Goal: Task Accomplishment & Management: Manage account settings

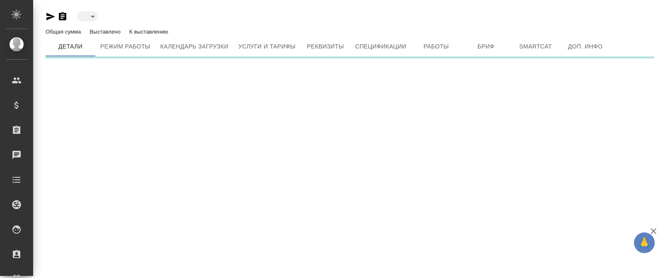
type input "toBeImplemented"
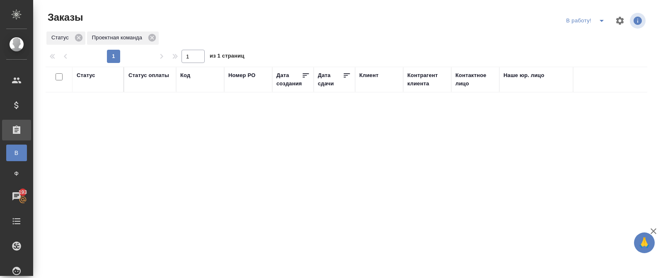
click at [599, 27] on button "split button" at bounding box center [601, 20] width 17 height 13
click at [603, 20] on icon "split button" at bounding box center [601, 21] width 4 height 2
click at [596, 37] on li "ПМ" at bounding box center [586, 37] width 46 height 13
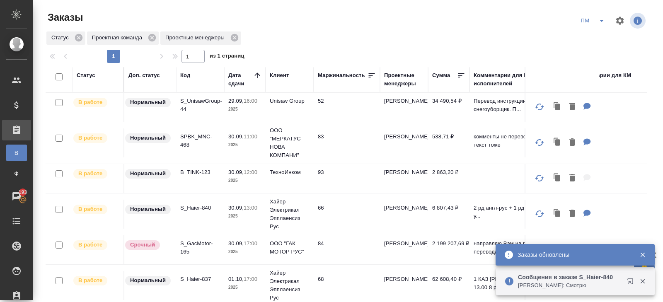
click at [604, 22] on icon "split button" at bounding box center [601, 21] width 10 height 10
click at [393, 33] on div "Статус Проектная команда Проектные менеджеры" at bounding box center [346, 38] width 601 height 15
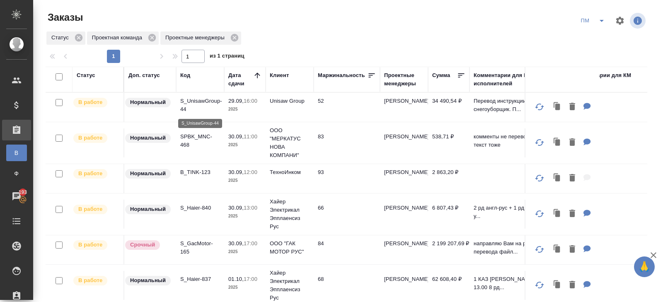
click at [185, 102] on p "S_UnisawGroup-44" at bounding box center [200, 105] width 40 height 17
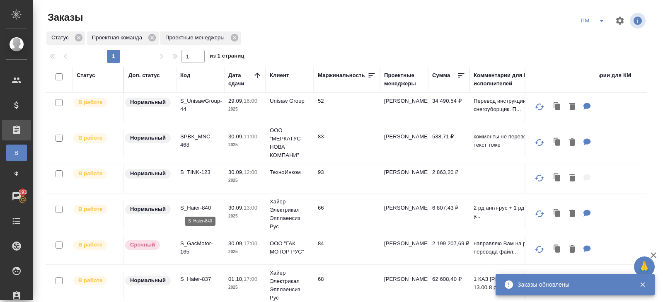
click at [197, 206] on p "S_Haier-840" at bounding box center [200, 208] width 40 height 8
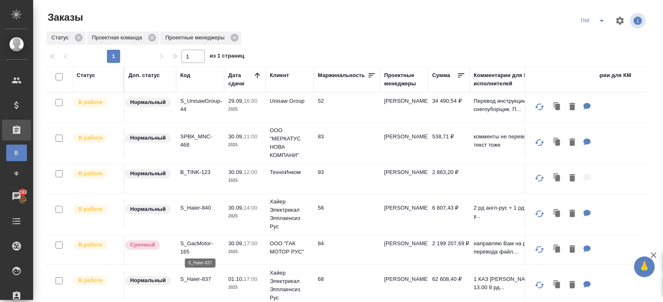
click at [204, 277] on p "S_Haier-837" at bounding box center [200, 279] width 40 height 8
click at [600, 27] on button "split button" at bounding box center [601, 20] width 17 height 13
click at [599, 36] on li "В работу!" at bounding box center [593, 37] width 42 height 13
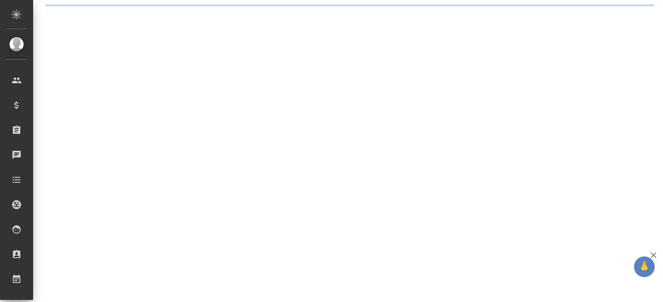
select select "RU"
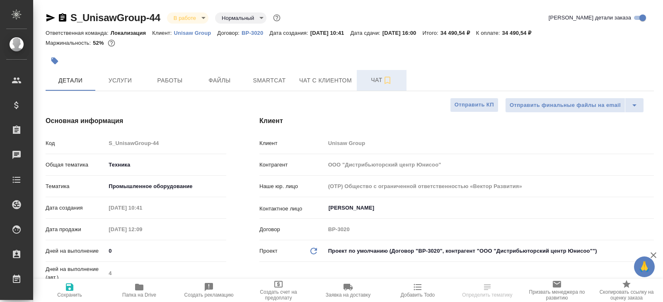
drag, startPoint x: 0, startPoint y: 0, endPoint x: 376, endPoint y: 78, distance: 384.5
click at [376, 78] on span "Чат" at bounding box center [382, 80] width 40 height 10
type textarea "x"
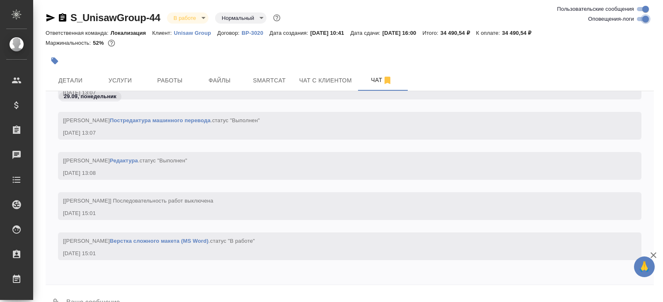
click at [641, 19] on input "Оповещения-логи" at bounding box center [645, 19] width 30 height 10
checkbox input "false"
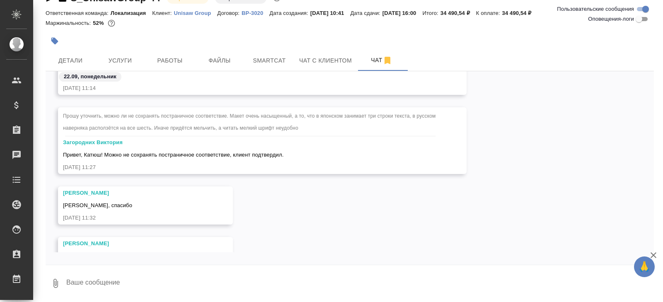
scroll to position [133, 0]
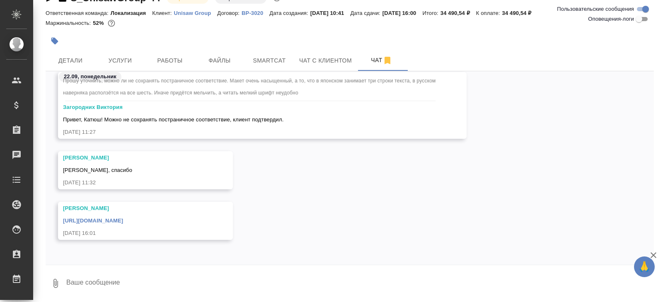
click at [155, 280] on textarea at bounding box center [359, 283] width 588 height 28
type textarea """
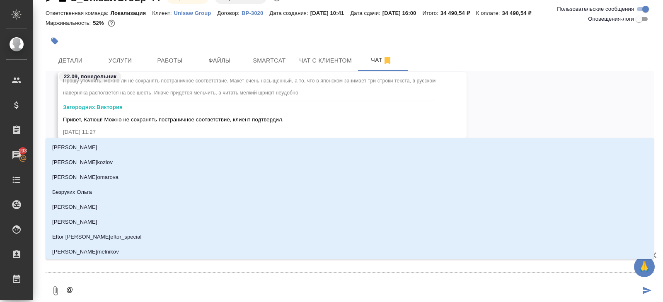
type textarea "@м"
type input "м"
type textarea "@мало"
type input "мало"
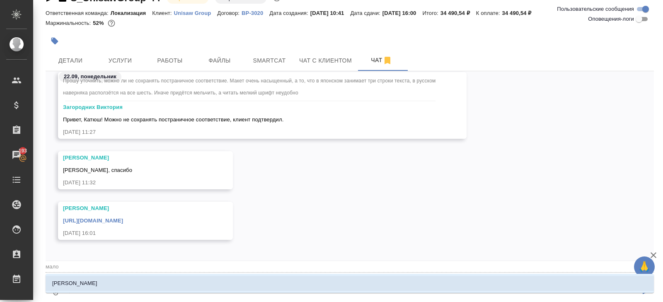
click at [139, 287] on li "Малофеева Екатерина" at bounding box center [350, 283] width 608 height 15
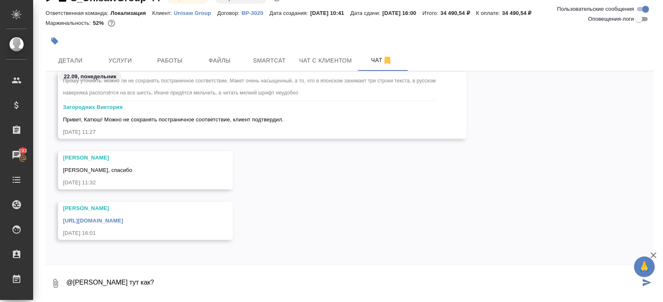
type textarea "@Малофеева Екатерина тут как?"
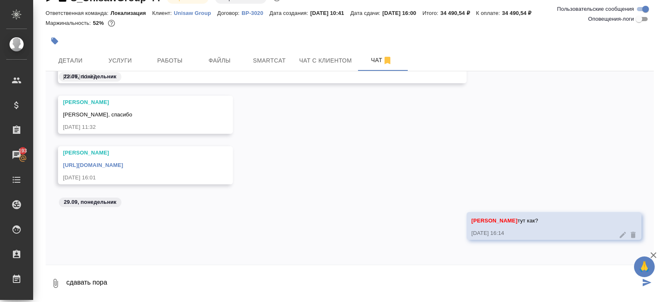
type textarea "сдавать пора"
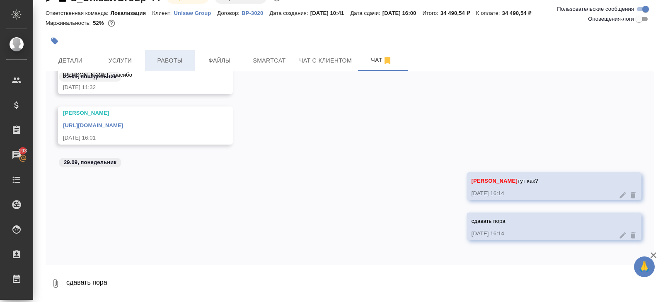
click at [175, 56] on span "Работы" at bounding box center [170, 60] width 40 height 10
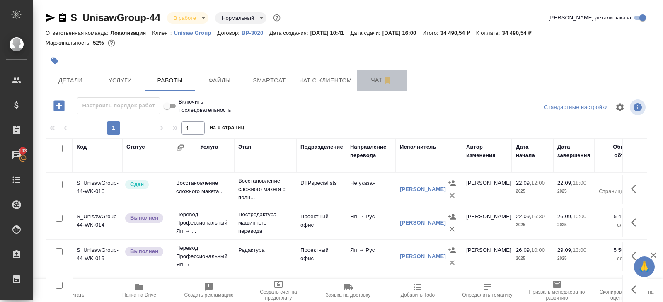
click at [384, 75] on icon "button" at bounding box center [387, 80] width 10 height 10
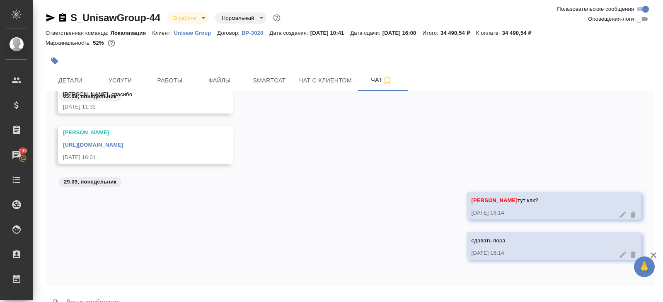
click at [51, 13] on icon "button" at bounding box center [51, 18] width 10 height 10
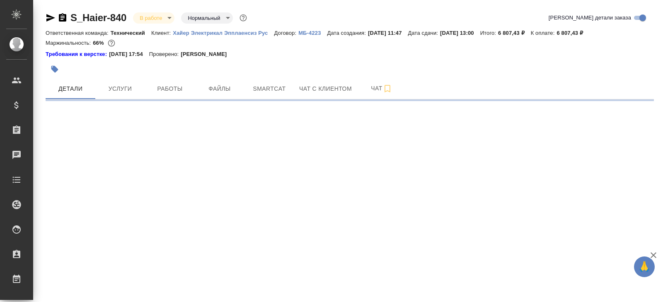
click at [404, 86] on button "Чат" at bounding box center [382, 88] width 50 height 21
select select "RU"
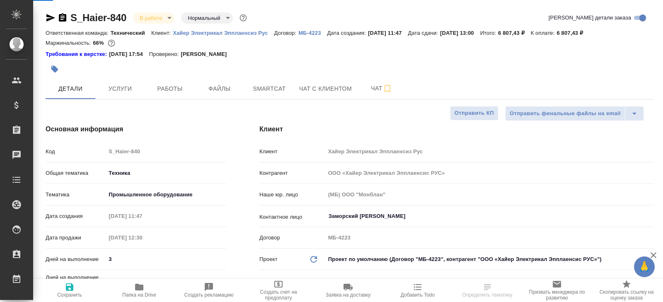
type textarea "x"
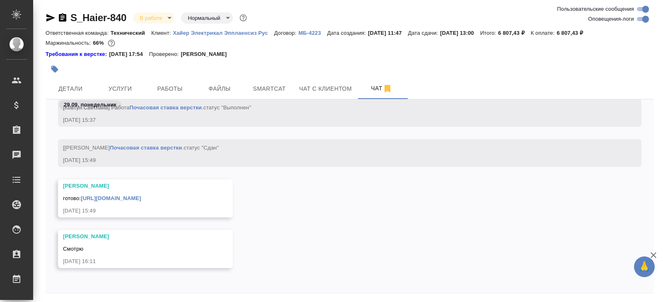
click at [636, 20] on input "Оповещения-логи" at bounding box center [645, 19] width 30 height 10
checkbox input "false"
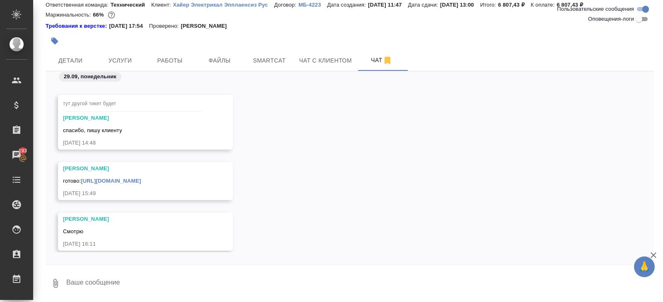
scroll to position [4235, 0]
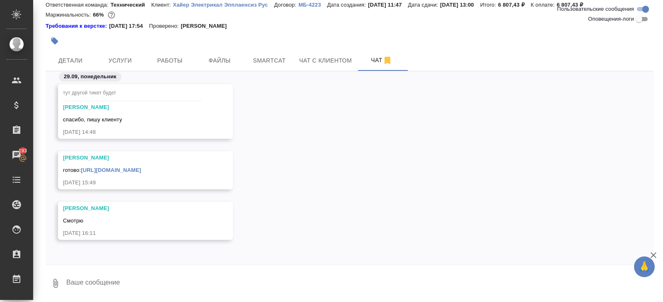
click at [110, 167] on link "https://drive.awatera.com/apps/files/files/10536521?dir=/Shares/%D0%A5%D0%B0%D0…" at bounding box center [111, 170] width 60 height 6
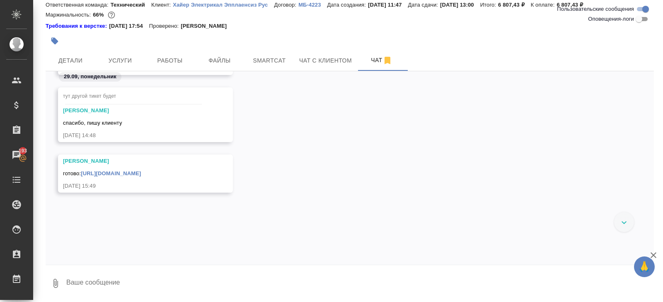
scroll to position [3407, 0]
click at [143, 280] on textarea at bounding box center [359, 283] width 588 height 28
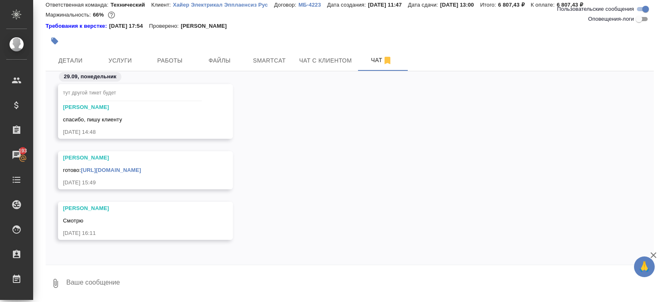
scroll to position [0, 0]
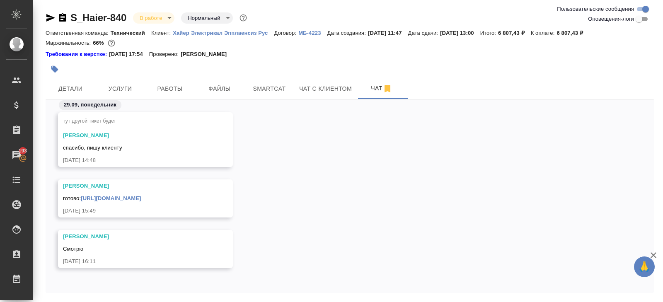
click at [50, 18] on icon "button" at bounding box center [50, 17] width 9 height 7
click at [47, 17] on icon "button" at bounding box center [51, 18] width 10 height 10
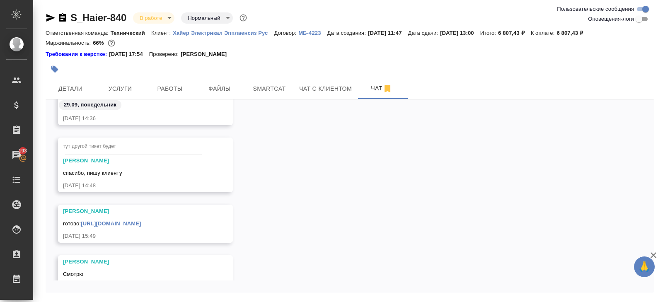
scroll to position [3407, 0]
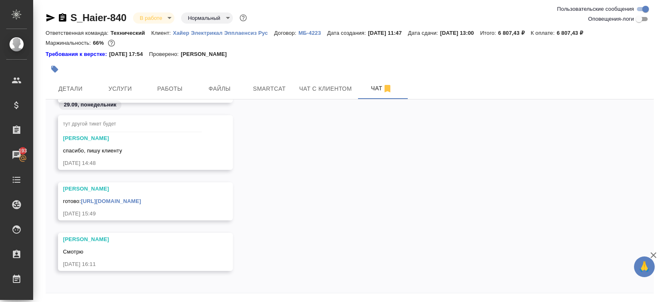
click at [133, 204] on link "https://drive.awatera.com/apps/files/files/10536521?dir=/Shares/%D0%A5%D0%B0%D0…" at bounding box center [111, 201] width 60 height 6
click at [259, 90] on span "Smartcat" at bounding box center [269, 89] width 40 height 10
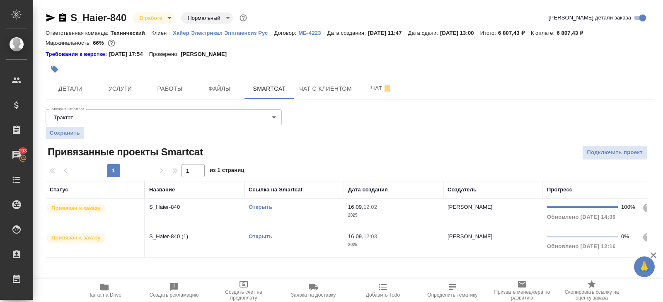
click at [255, 234] on link "Открыть" at bounding box center [260, 236] width 24 height 6
click at [368, 93] on span "Чат" at bounding box center [382, 88] width 40 height 10
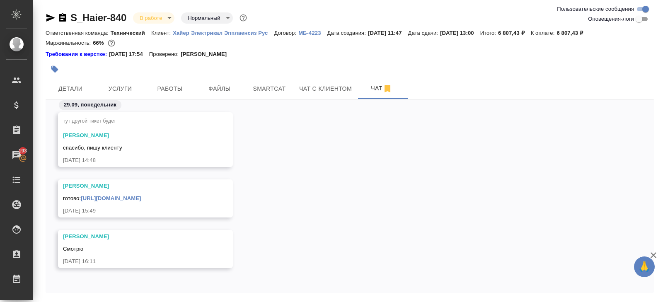
scroll to position [28, 0]
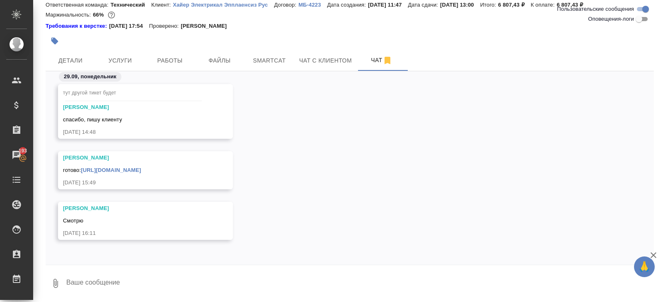
click at [145, 278] on textarea at bounding box center [359, 283] width 588 height 28
type textarea "ю"
type textarea "беру на перевод на каз"
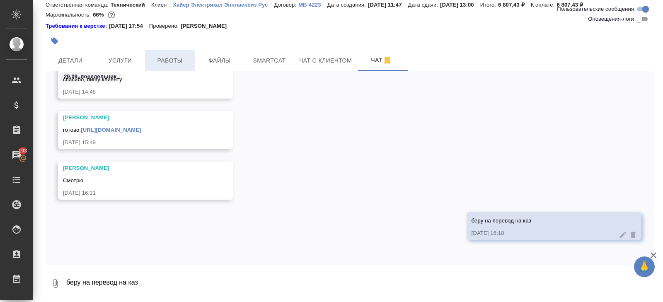
click at [183, 69] on button "Работы" at bounding box center [170, 60] width 50 height 21
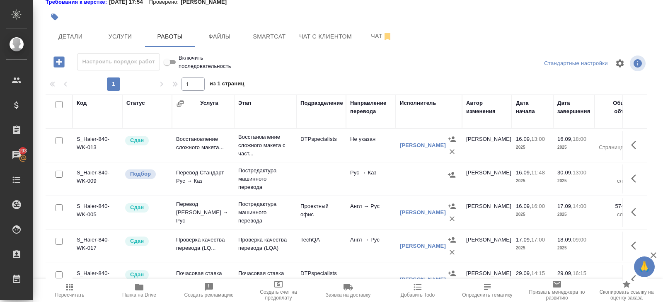
click at [629, 180] on button "button" at bounding box center [636, 179] width 20 height 20
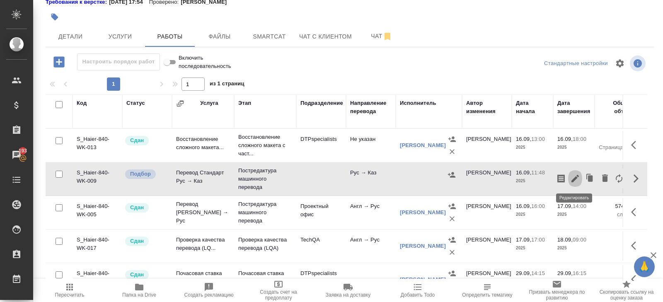
click at [576, 181] on icon "button" at bounding box center [575, 179] width 10 height 10
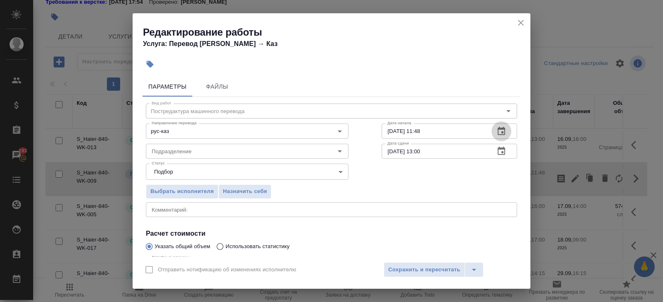
click at [501, 130] on icon "button" at bounding box center [501, 131] width 10 height 10
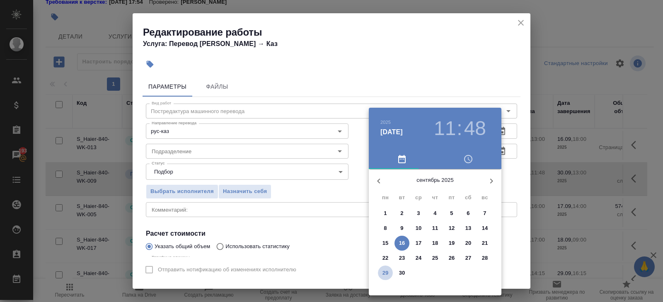
click at [387, 270] on p "29" at bounding box center [385, 273] width 6 height 8
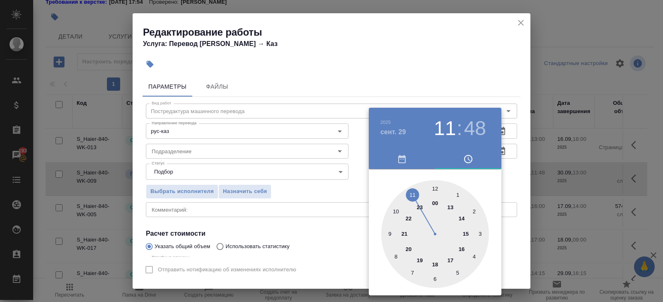
click at [461, 251] on div at bounding box center [435, 234] width 108 height 108
type input "29.09.2025 16:30"
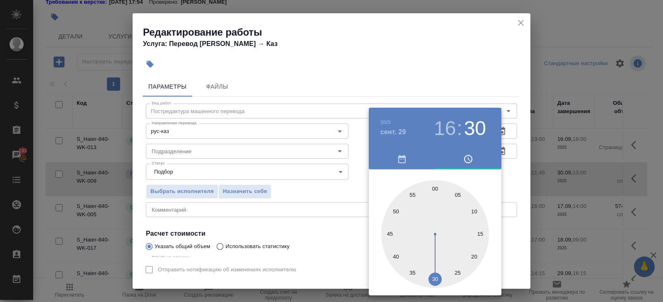
click at [436, 280] on div at bounding box center [435, 234] width 108 height 108
click at [504, 183] on div at bounding box center [331, 151] width 663 height 302
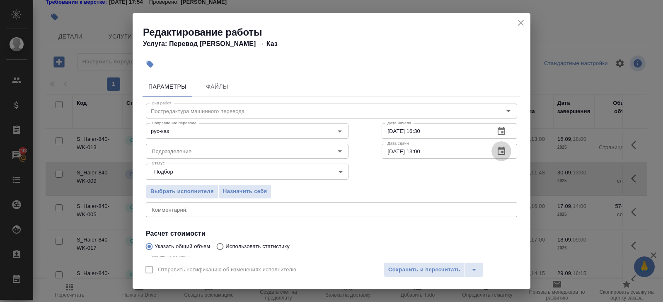
click at [500, 152] on icon "button" at bounding box center [501, 151] width 10 height 10
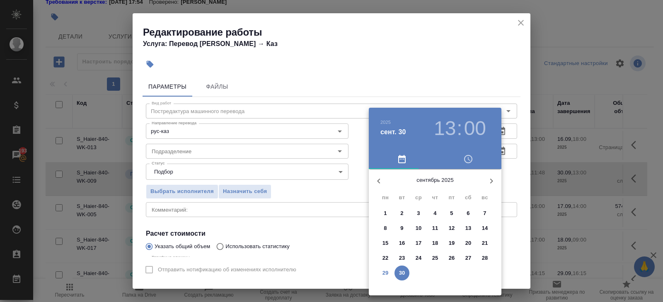
click at [386, 272] on p "29" at bounding box center [385, 273] width 6 height 8
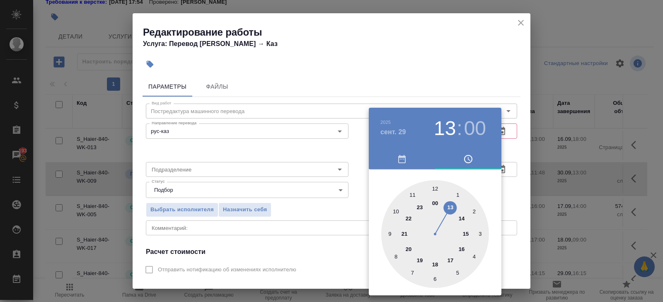
click at [514, 112] on div at bounding box center [331, 151] width 663 height 302
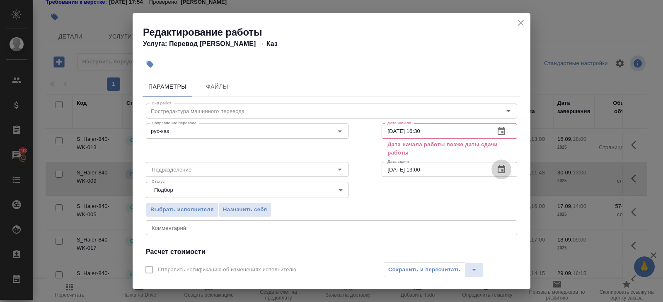
click at [501, 163] on button "button" at bounding box center [501, 169] width 20 height 20
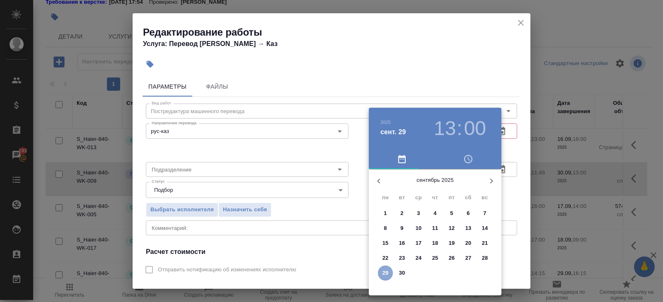
click at [386, 272] on p "29" at bounding box center [385, 273] width 6 height 8
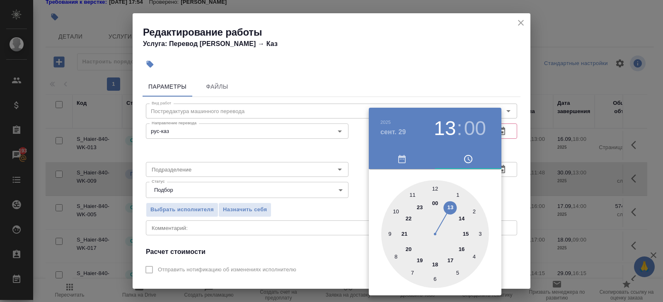
type input "29.09.2025 19:00"
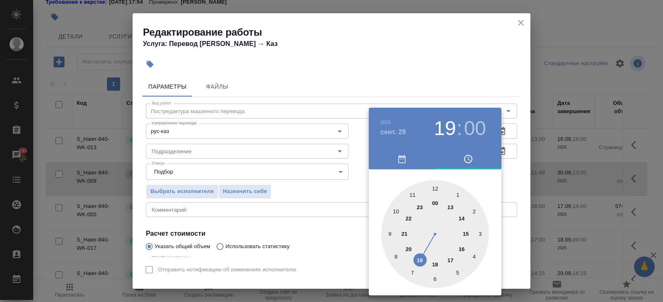
click at [420, 261] on div at bounding box center [435, 234] width 108 height 108
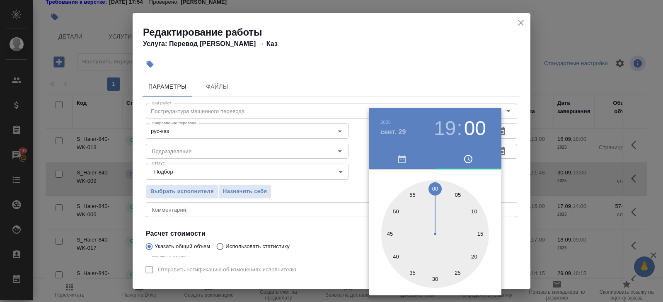
click at [304, 231] on div at bounding box center [331, 151] width 663 height 302
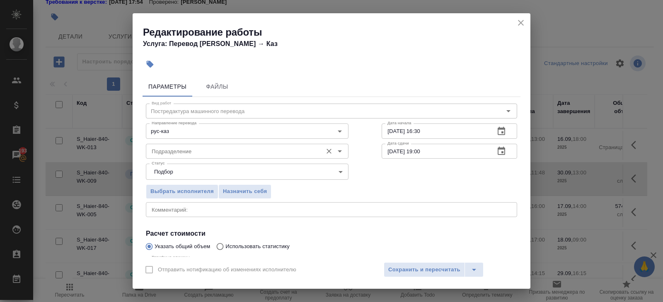
click at [210, 157] on div "Подразделение" at bounding box center [247, 151] width 203 height 15
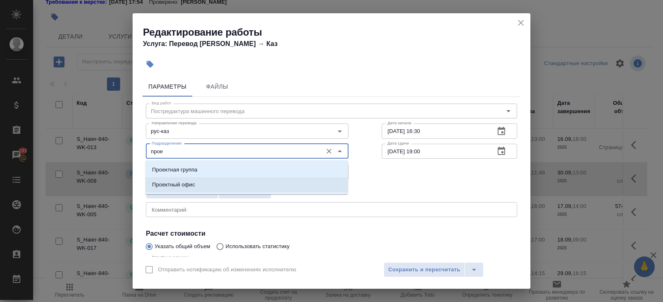
click at [188, 179] on li "Проектный офис" at bounding box center [246, 184] width 203 height 15
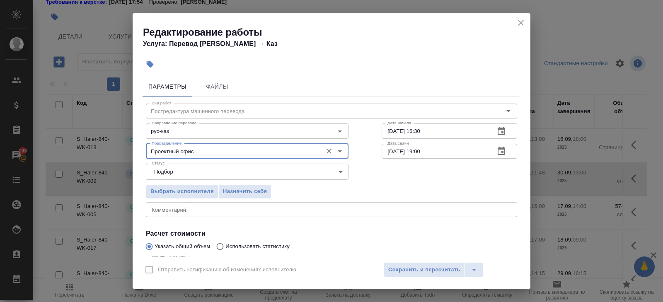
scroll to position [88, 0]
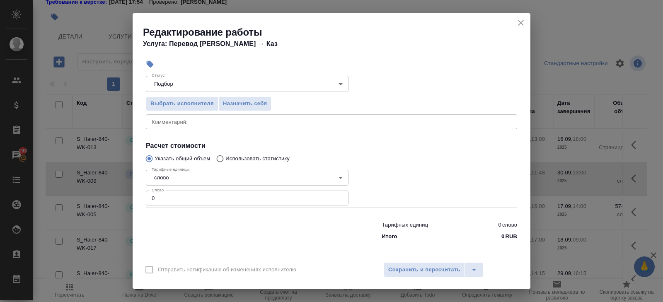
type input "Проектный офис"
drag, startPoint x: 177, startPoint y: 198, endPoint x: 102, endPoint y: 182, distance: 76.4
click at [102, 182] on div "Редактирование работы Услуга: Перевод Стандарт Рус → Каз Параметры Файлы Вид ра…" at bounding box center [331, 151] width 663 height 302
type input "695"
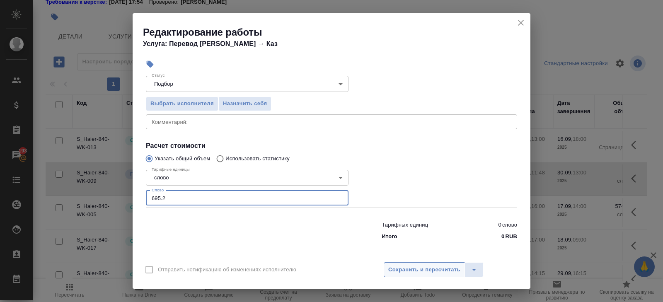
type input "695.2"
click at [399, 266] on span "Сохранить и пересчитать" at bounding box center [424, 270] width 72 height 10
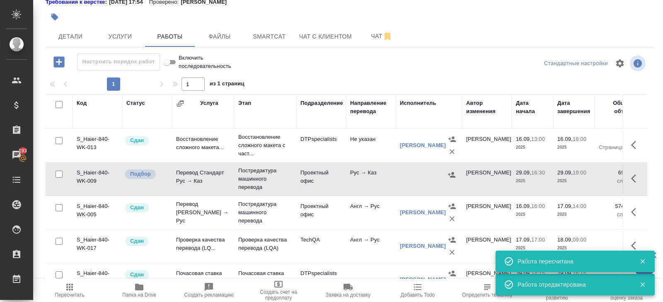
click at [450, 174] on icon "button" at bounding box center [451, 175] width 8 height 8
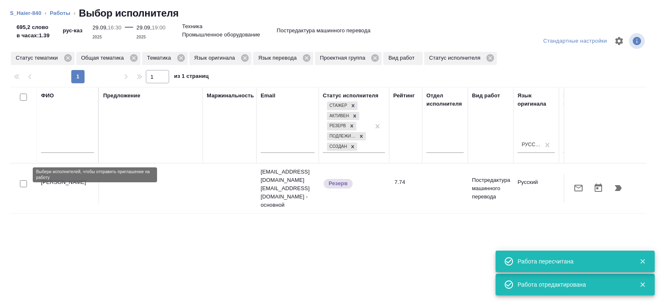
click at [23, 180] on input "checkbox" at bounding box center [23, 183] width 7 height 7
checkbox input "true"
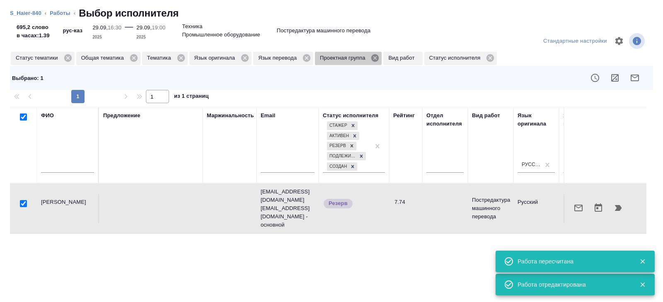
click at [379, 60] on icon at bounding box center [374, 57] width 7 height 7
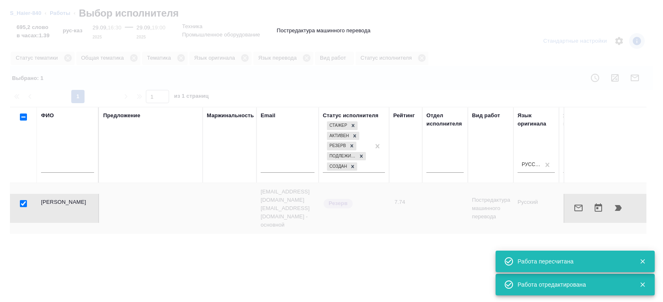
checkbox input "false"
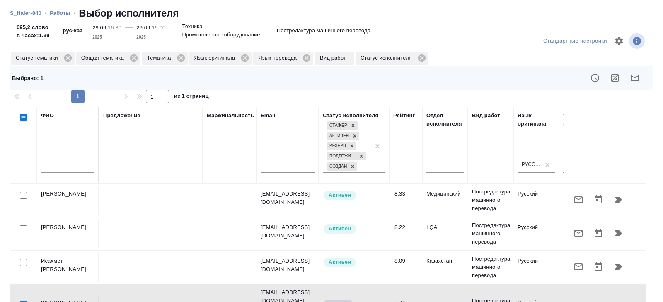
scroll to position [39, 0]
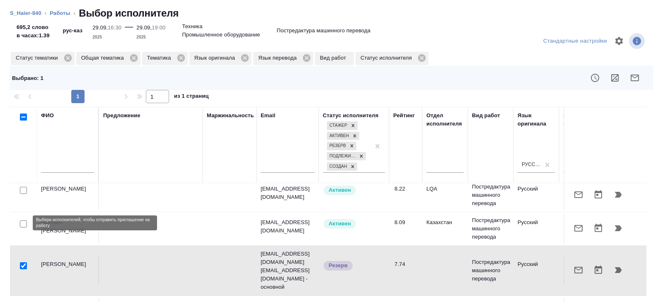
click at [25, 221] on input "checkbox" at bounding box center [23, 223] width 7 height 7
checkbox input "true"
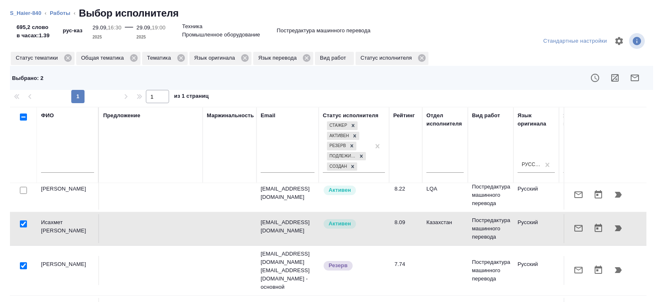
click at [633, 78] on icon "button" at bounding box center [634, 78] width 10 height 10
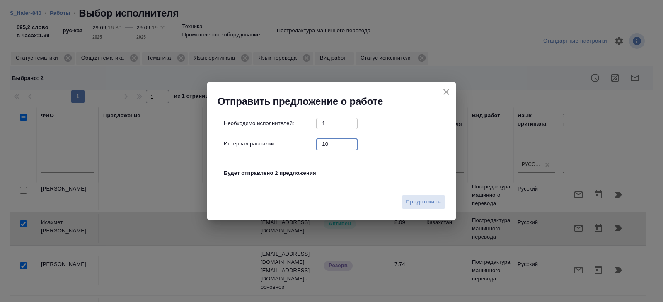
drag, startPoint x: 332, startPoint y: 148, endPoint x: 286, endPoint y: 132, distance: 48.7
click at [286, 132] on div "Необходимо исполнителей: 1 ​ Интервал рассылки: 10 ​ Будет отправлено 2 предлож…" at bounding box center [335, 152] width 222 height 69
type input "0"
click at [432, 197] on span "Продолжить" at bounding box center [423, 202] width 35 height 10
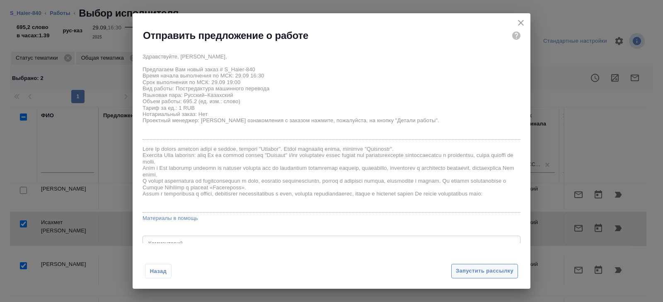
click at [465, 268] on span "Запустить рассылку" at bounding box center [485, 271] width 58 height 10
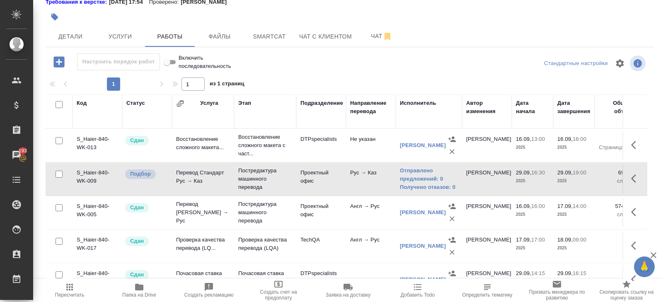
click at [71, 289] on icon "button" at bounding box center [70, 287] width 10 height 10
click at [377, 42] on button "Чат" at bounding box center [382, 36] width 50 height 21
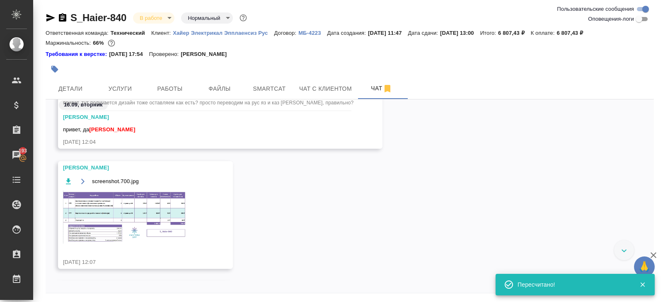
scroll to position [92, 0]
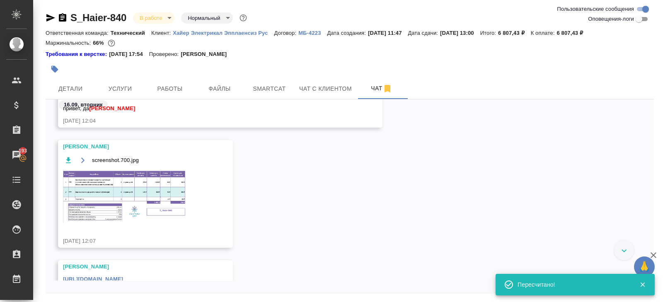
click at [134, 169] on div "screenshot.700.jpg" at bounding box center [133, 194] width 141 height 78
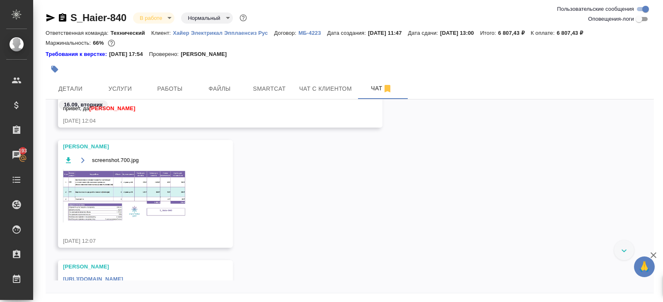
click at [145, 207] on img at bounding box center [125, 195] width 124 height 53
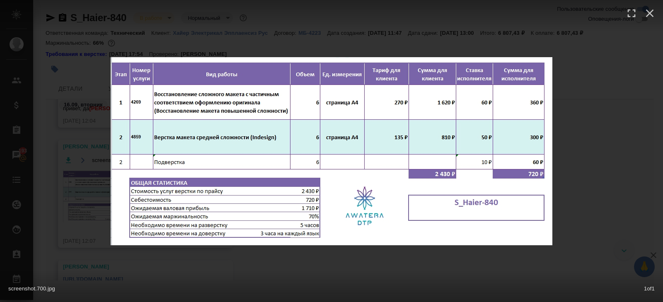
click at [189, 271] on div "screenshot.700.jpg 1 of 1" at bounding box center [331, 286] width 663 height 31
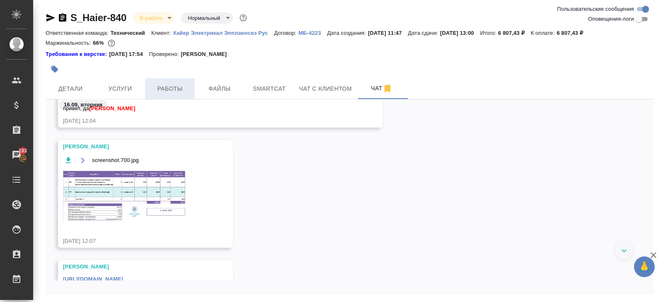
click at [166, 95] on button "Работы" at bounding box center [170, 88] width 50 height 21
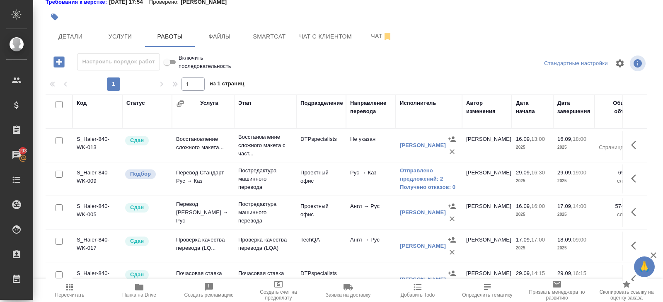
scroll to position [77, 0]
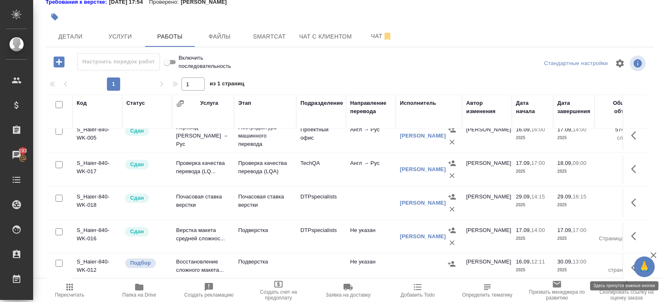
click at [632, 264] on icon "button" at bounding box center [636, 268] width 10 height 10
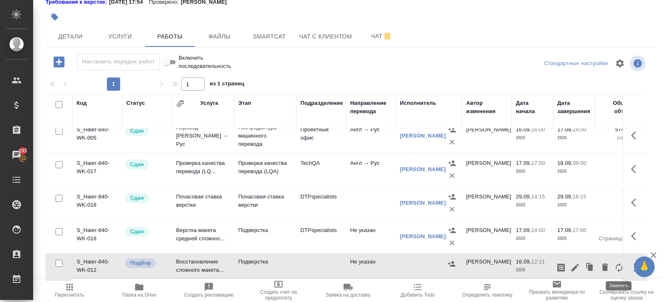
click at [616, 265] on icon "button" at bounding box center [618, 267] width 7 height 9
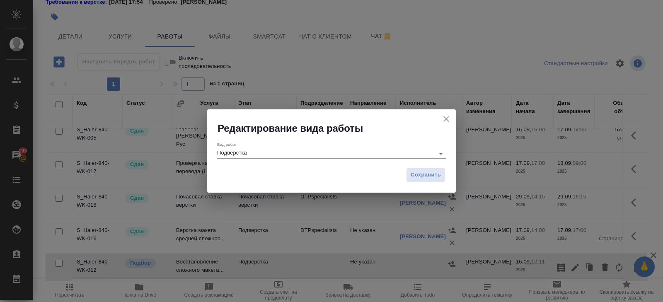
click at [448, 118] on icon "close" at bounding box center [446, 119] width 10 height 10
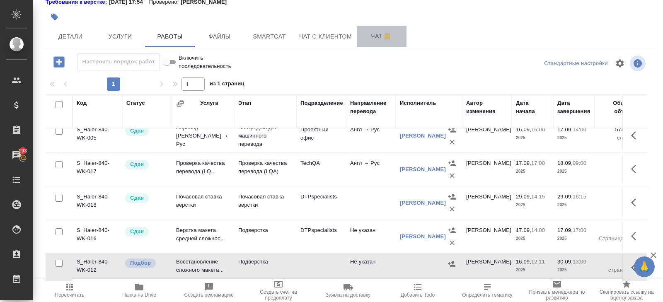
click at [371, 43] on button "Чат" at bounding box center [382, 36] width 50 height 21
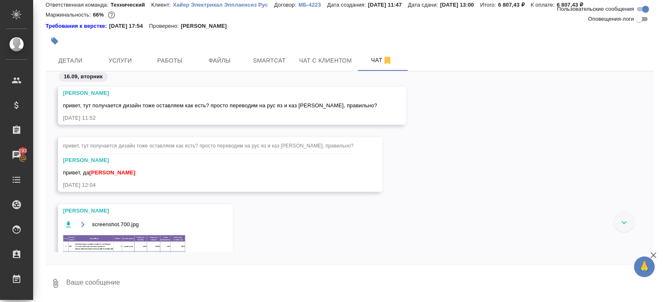
click at [134, 254] on div "16.09, вторник Арсеньева Вера привет, тут получается дизайн тоже оставляем как …" at bounding box center [350, 167] width 608 height 193
click at [134, 244] on img at bounding box center [125, 260] width 124 height 53
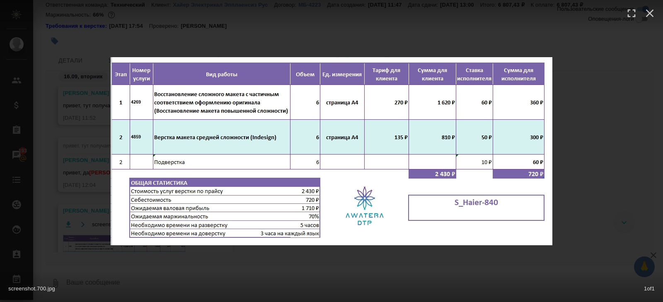
click at [65, 193] on div "screenshot.700.jpg 1 of 1" at bounding box center [331, 151] width 663 height 302
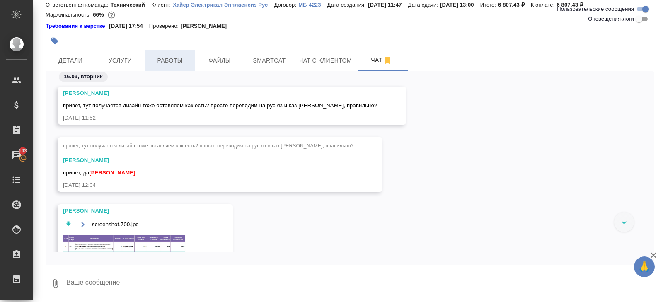
click at [162, 60] on span "Работы" at bounding box center [170, 60] width 40 height 10
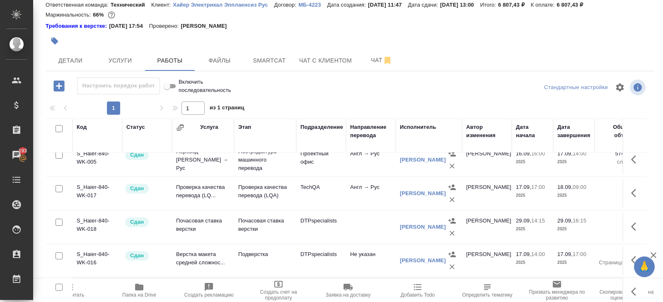
scroll to position [52, 0]
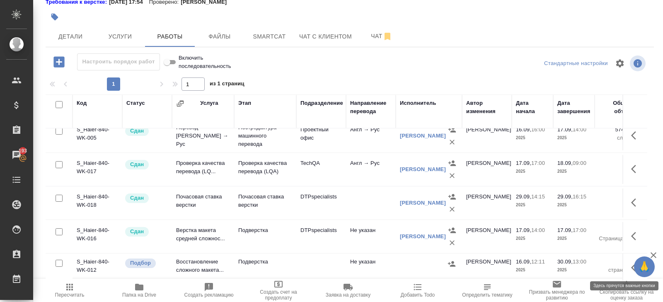
click at [629, 263] on button "button" at bounding box center [636, 268] width 20 height 20
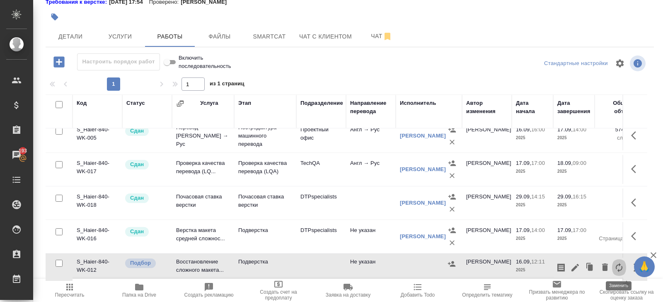
click at [617, 265] on icon "button" at bounding box center [619, 268] width 10 height 10
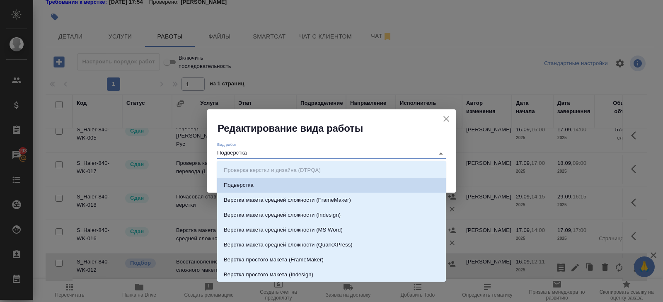
click at [315, 150] on input "Подверстка" at bounding box center [323, 153] width 213 height 10
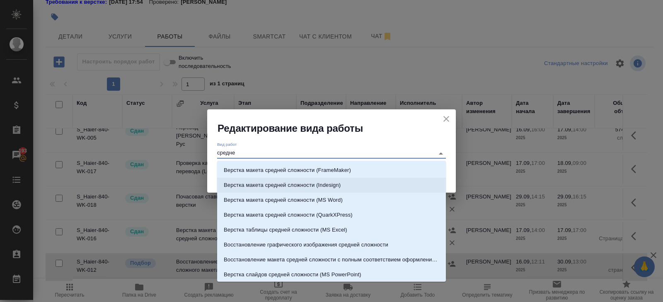
click at [288, 184] on p "Верстка макета средней сложности (Indesign)" at bounding box center [282, 185] width 117 height 8
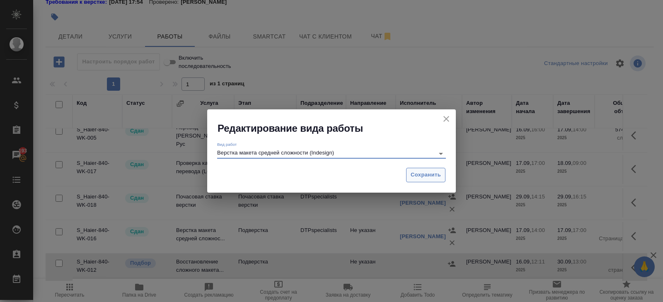
type input "Верстка макета средней сложности (Indesign)"
click at [417, 177] on span "Сохранить" at bounding box center [425, 175] width 30 height 10
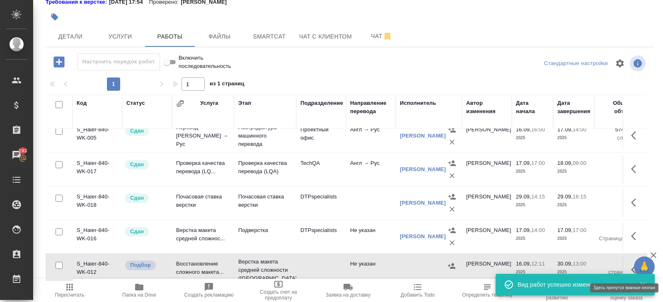
click at [633, 266] on icon "button" at bounding box center [633, 269] width 5 height 8
click at [575, 265] on icon "button" at bounding box center [575, 270] width 10 height 10
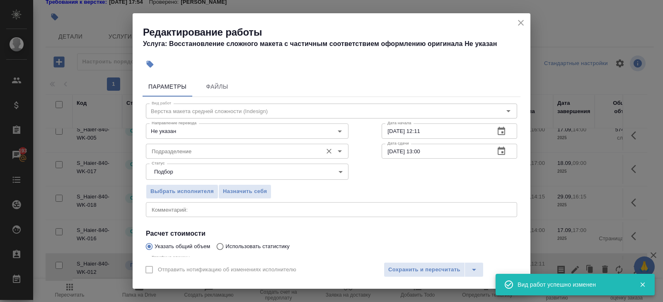
click at [211, 149] on input "Подразделение" at bounding box center [233, 151] width 170 height 10
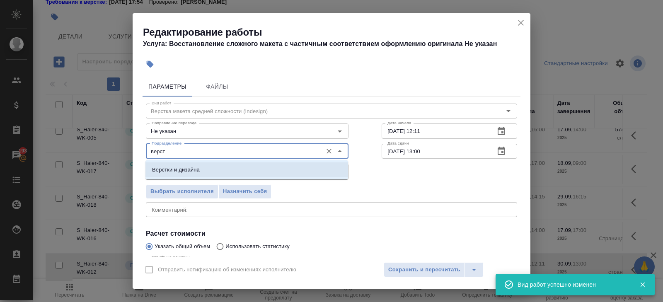
click at [190, 174] on p "Верстки и дизайна" at bounding box center [176, 170] width 48 height 8
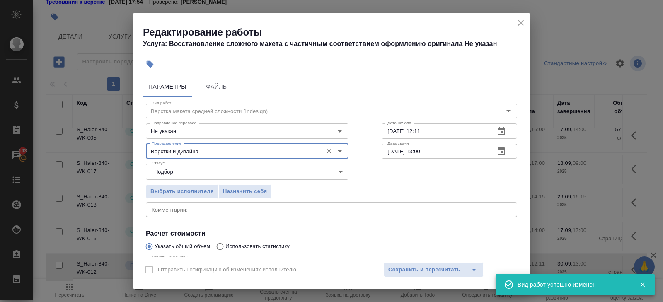
scroll to position [88, 0]
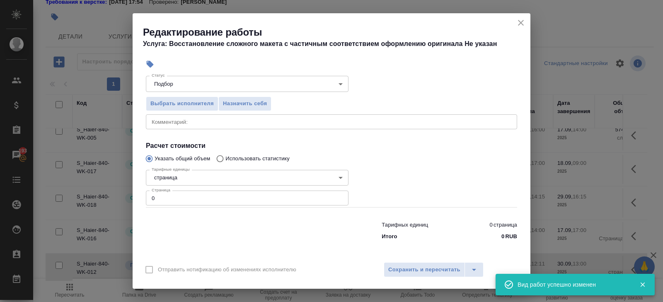
type input "Верстки и дизайна"
click at [182, 198] on input "0" at bounding box center [247, 197] width 203 height 15
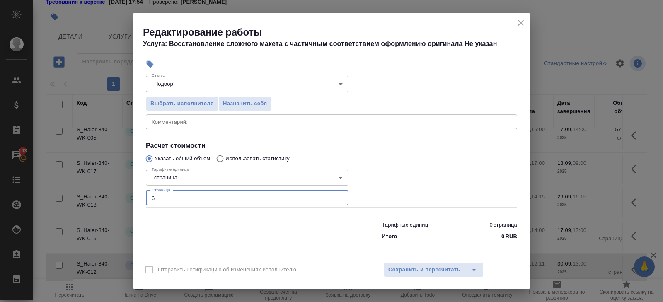
scroll to position [0, 0]
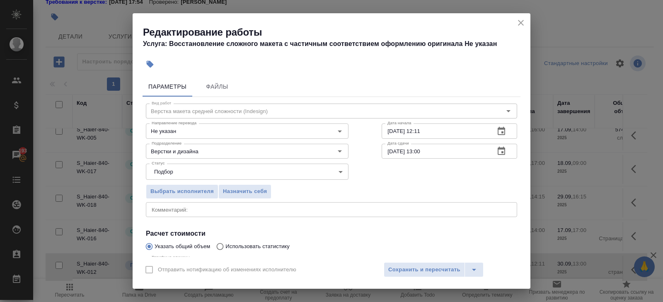
type input "6"
click at [502, 132] on icon "button" at bounding box center [500, 131] width 7 height 8
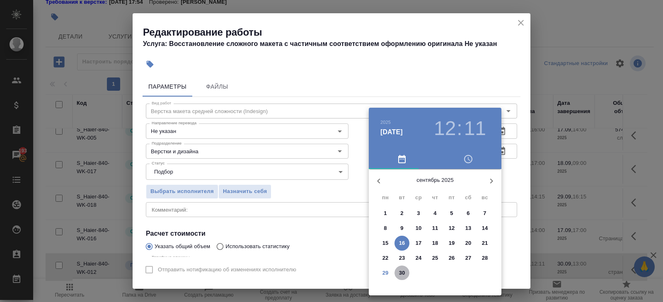
click at [398, 275] on span "30" at bounding box center [401, 273] width 15 height 8
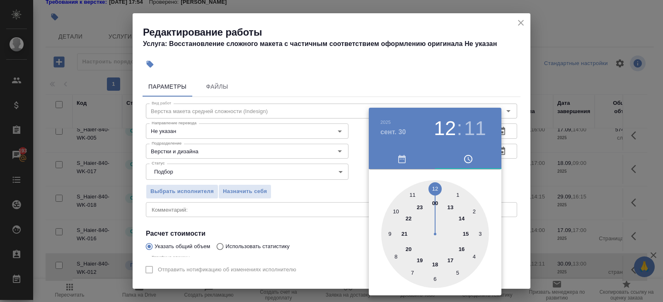
click at [393, 211] on div at bounding box center [435, 234] width 108 height 108
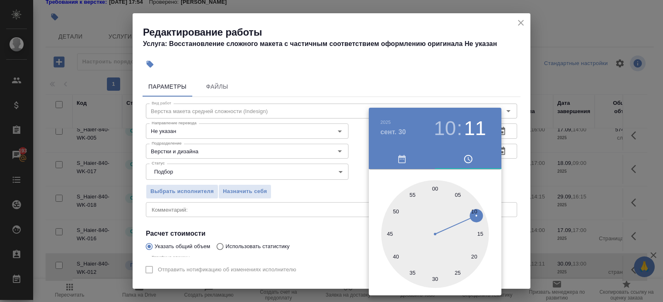
click at [437, 186] on div at bounding box center [435, 234] width 108 height 108
type input "30.09.2025 10:01"
click at [449, 91] on div at bounding box center [331, 151] width 663 height 302
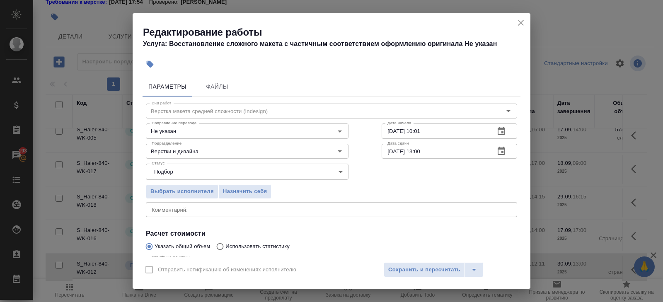
click at [500, 152] on icon "button" at bounding box center [501, 151] width 10 height 10
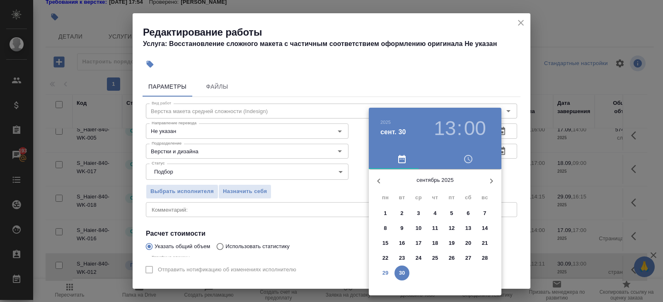
click at [402, 274] on p "30" at bounding box center [402, 273] width 6 height 8
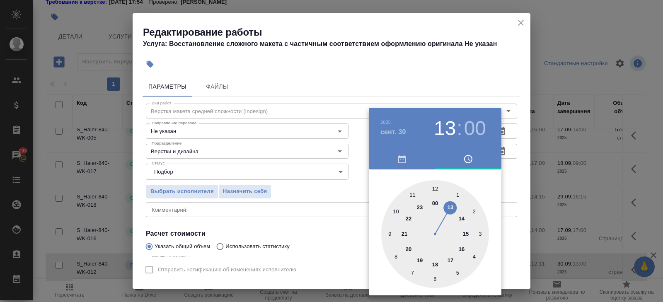
click at [355, 210] on div at bounding box center [331, 151] width 663 height 302
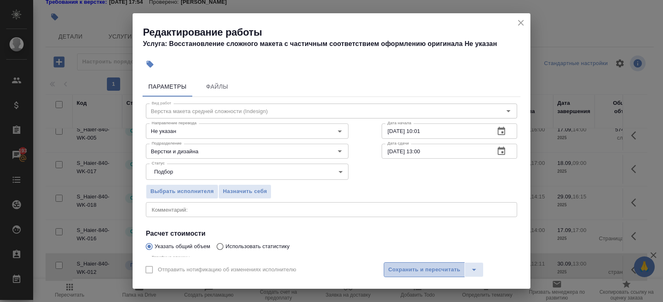
click at [403, 269] on span "Сохранить и пересчитать" at bounding box center [424, 270] width 72 height 10
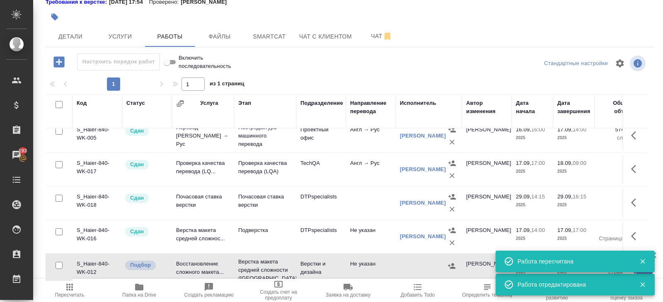
scroll to position [81, 0]
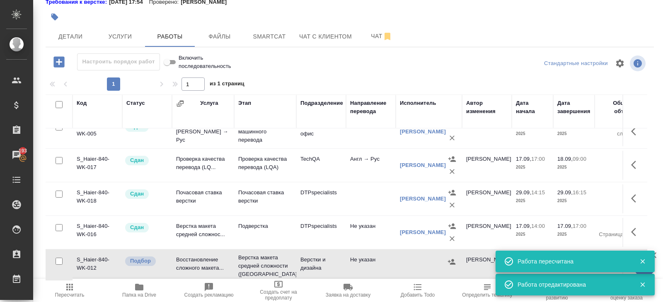
click at [639, 263] on icon "button" at bounding box center [642, 261] width 7 height 7
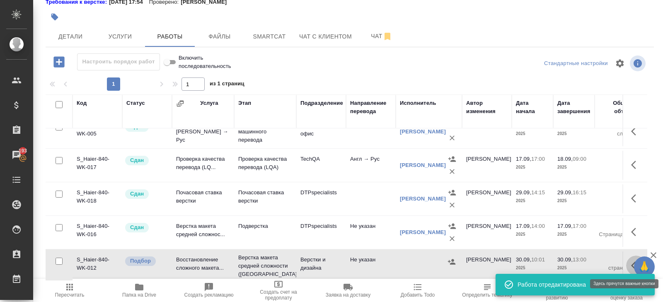
click at [629, 264] on button "button" at bounding box center [636, 266] width 20 height 20
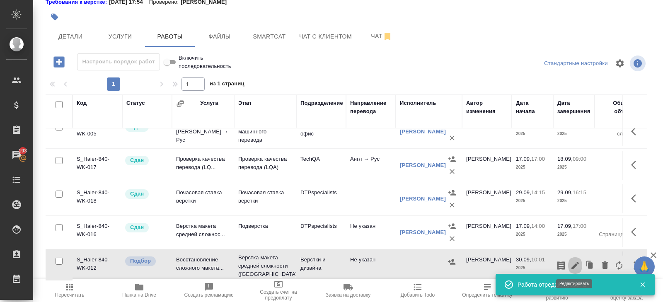
click at [574, 264] on icon "button" at bounding box center [574, 265] width 7 height 7
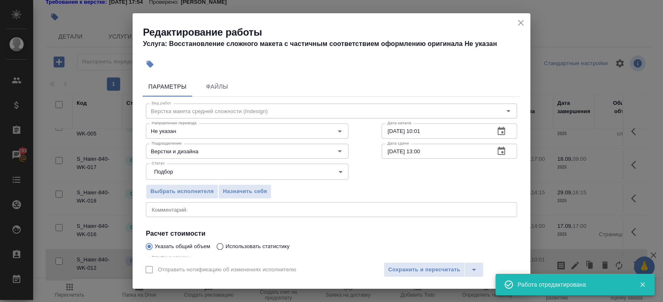
click at [180, 203] on div "x Комментарий:" at bounding box center [331, 209] width 371 height 15
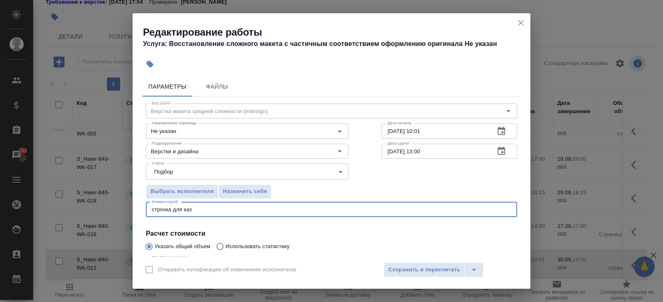
type textarea "строчка для каз"
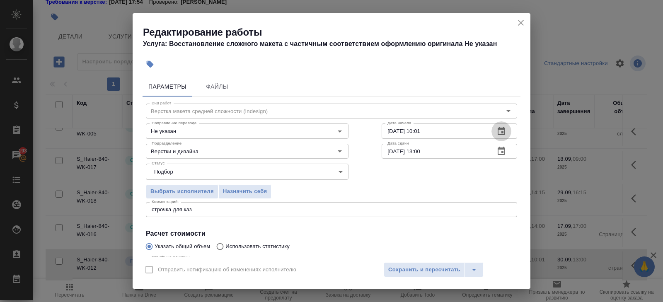
click at [503, 134] on icon "button" at bounding box center [500, 131] width 7 height 8
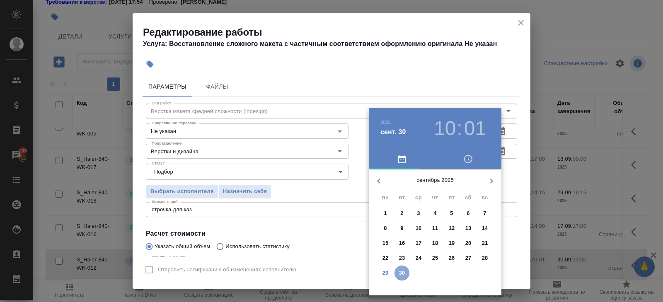
click at [400, 270] on p "30" at bounding box center [402, 273] width 6 height 8
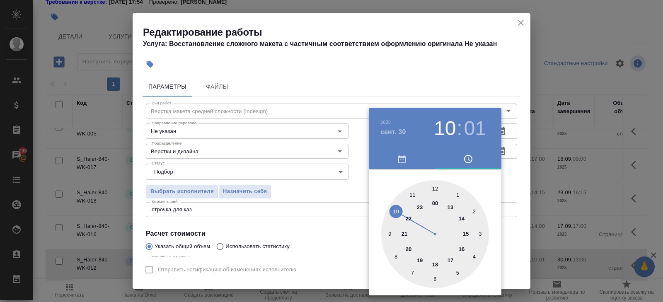
click at [398, 210] on div at bounding box center [435, 234] width 108 height 108
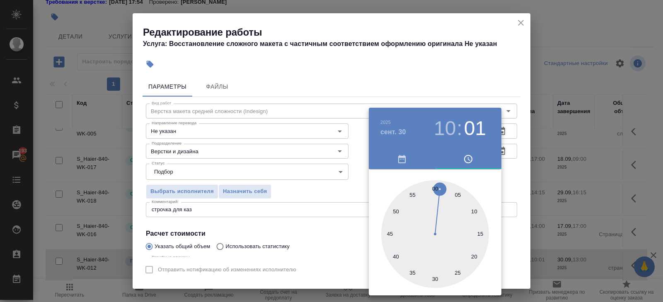
type input "30.09.2025 10:00"
click at [435, 187] on div at bounding box center [435, 234] width 108 height 108
click at [344, 200] on div at bounding box center [331, 151] width 663 height 302
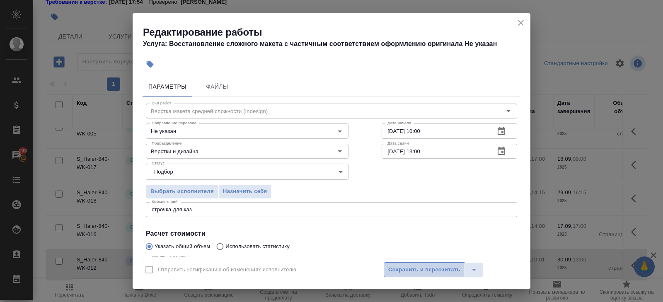
click at [402, 268] on span "Сохранить и пересчитать" at bounding box center [424, 270] width 72 height 10
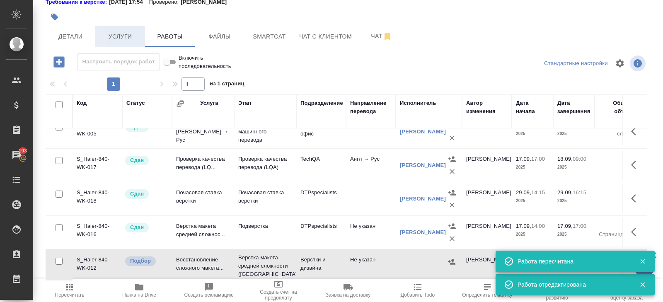
click at [121, 32] on span "Услуги" at bounding box center [120, 36] width 40 height 10
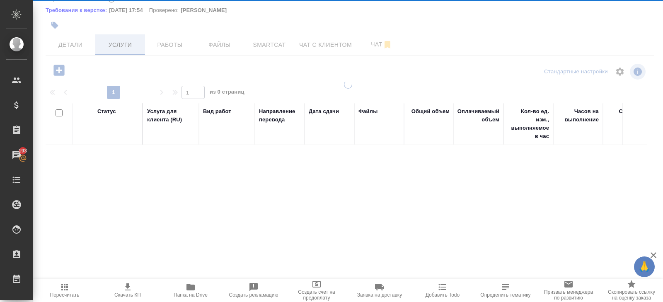
scroll to position [44, 0]
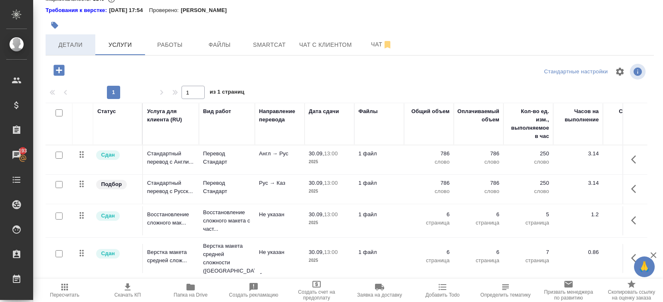
click at [68, 42] on span "Детали" at bounding box center [71, 45] width 40 height 10
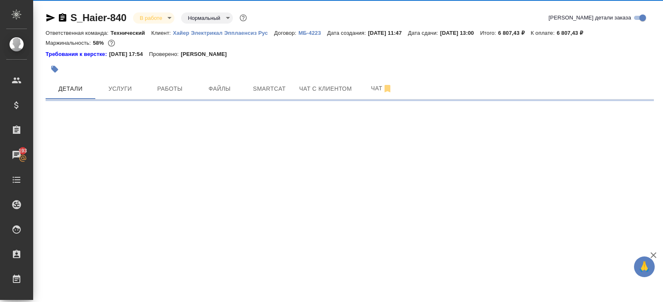
select select "RU"
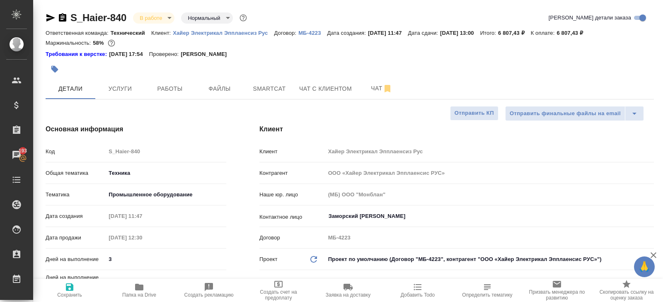
type textarea "x"
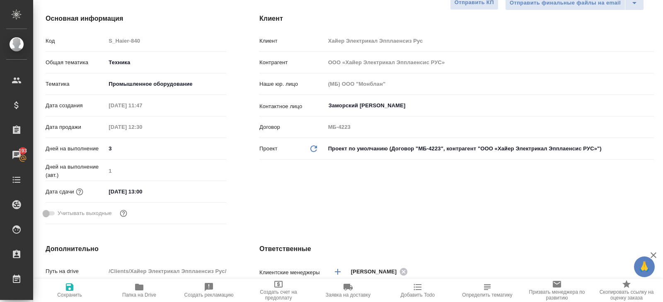
scroll to position [126, 0]
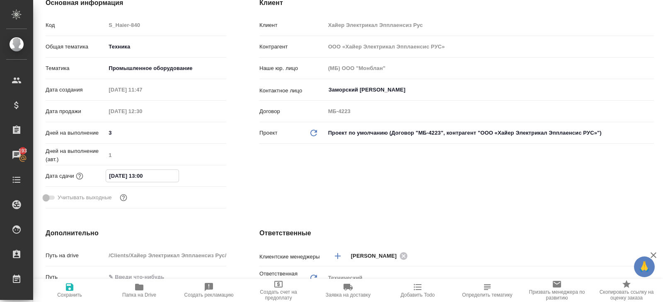
click at [162, 178] on input "30.09.2025 13:00" at bounding box center [142, 176] width 72 height 12
click at [205, 175] on icon "button" at bounding box center [202, 176] width 10 height 10
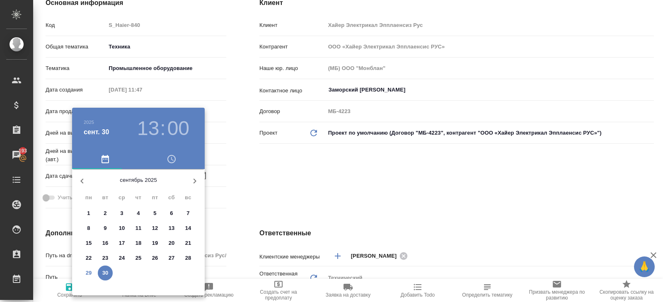
click at [102, 275] on p "30" at bounding box center [105, 273] width 6 height 8
type textarea "x"
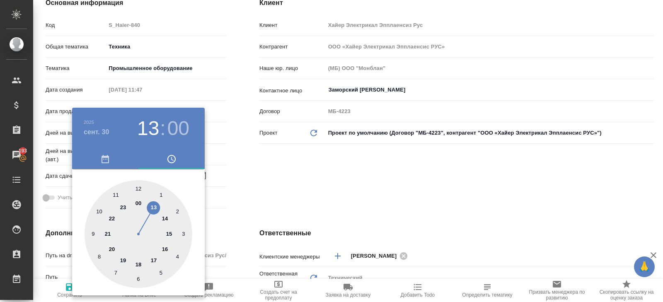
type input "30.09.2025 14:00"
type textarea "x"
click at [163, 220] on div at bounding box center [138, 234] width 108 height 108
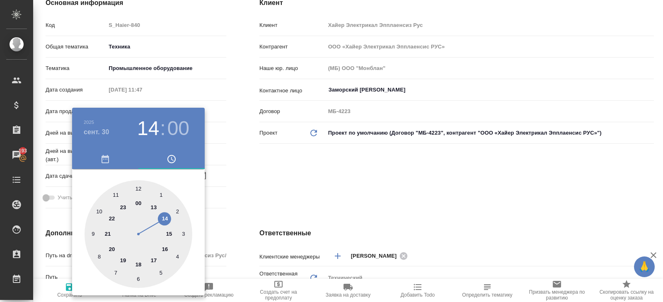
type textarea "x"
drag, startPoint x: 263, startPoint y: 176, endPoint x: 235, endPoint y: 192, distance: 32.8
click at [264, 176] on div at bounding box center [331, 151] width 663 height 302
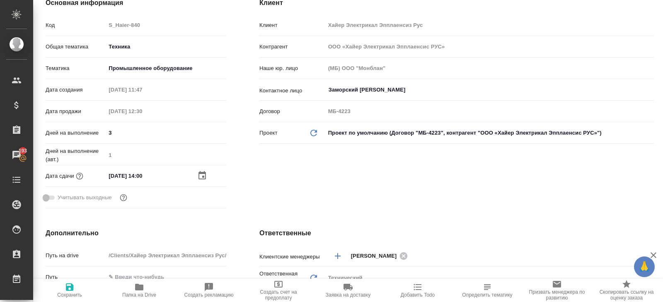
click at [69, 291] on icon "button" at bounding box center [70, 287] width 10 height 10
type textarea "x"
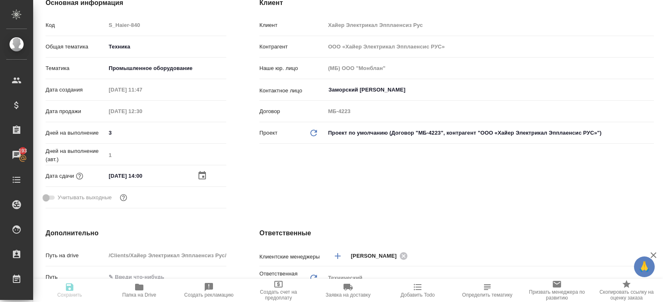
type textarea "x"
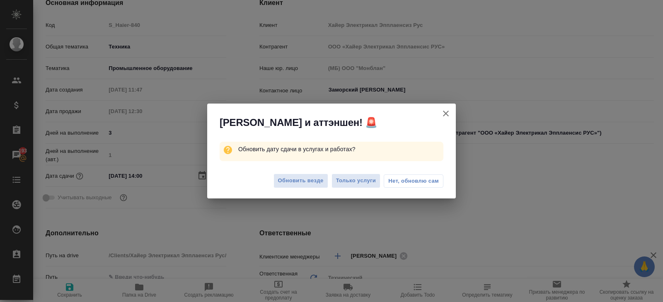
scroll to position [0, 0]
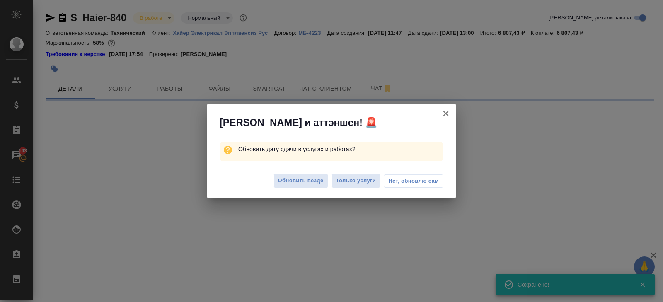
select select "RU"
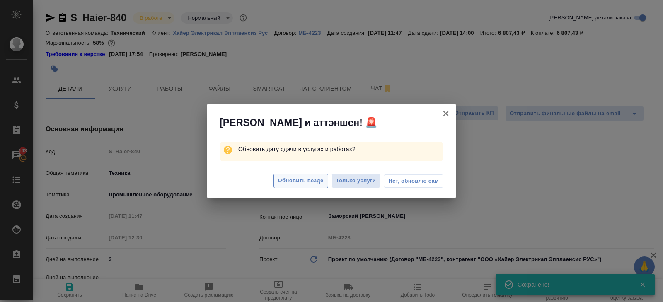
type textarea "x"
click at [356, 178] on span "Только услуги" at bounding box center [356, 181] width 40 height 10
type textarea "x"
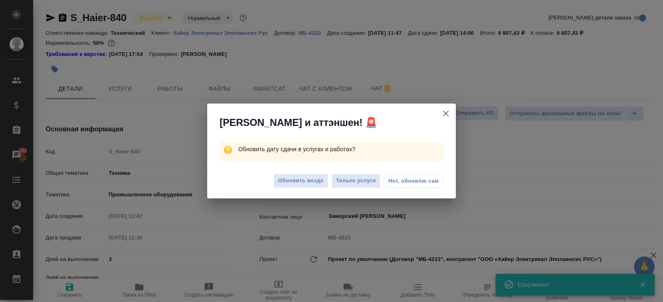
type textarea "x"
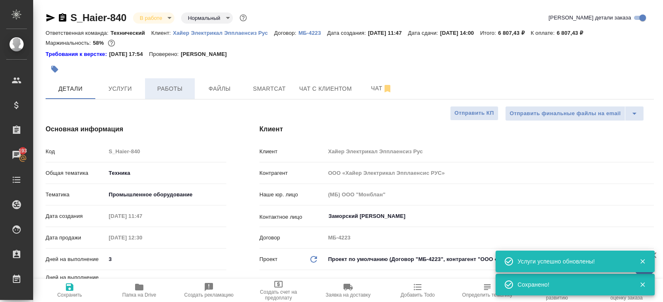
click at [165, 93] on span "Работы" at bounding box center [170, 89] width 40 height 10
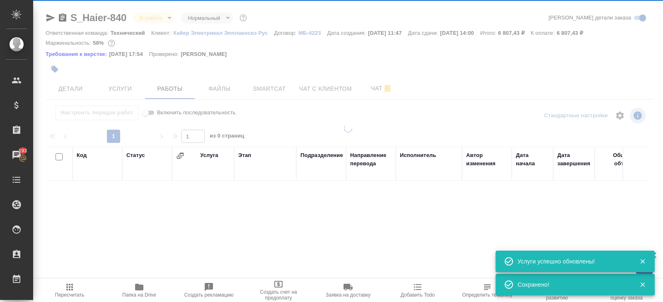
click at [133, 87] on div at bounding box center [347, 151] width 629 height 302
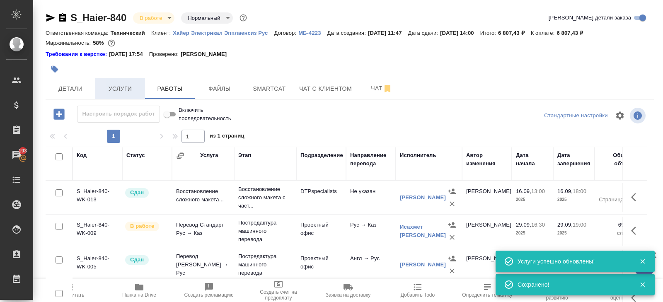
click at [129, 89] on span "Услуги" at bounding box center [120, 89] width 40 height 10
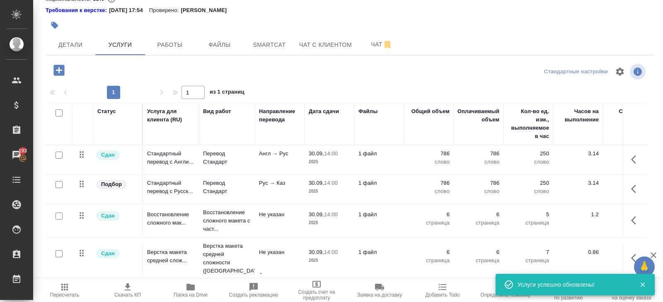
scroll to position [81, 0]
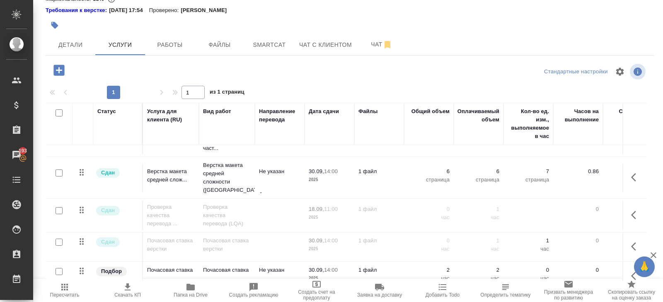
click at [634, 241] on icon "button" at bounding box center [636, 246] width 10 height 10
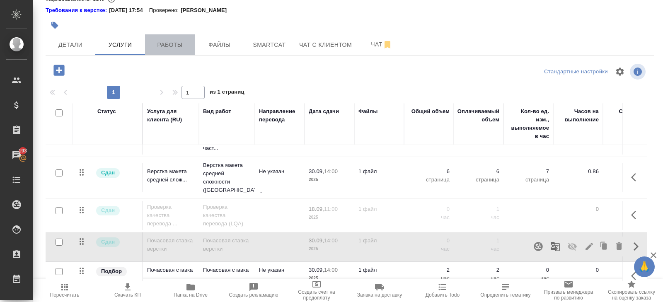
click at [172, 40] on span "Работы" at bounding box center [170, 45] width 40 height 10
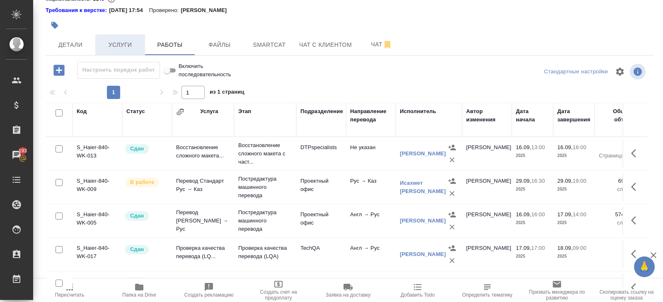
click at [124, 49] on span "Услуги" at bounding box center [120, 45] width 40 height 10
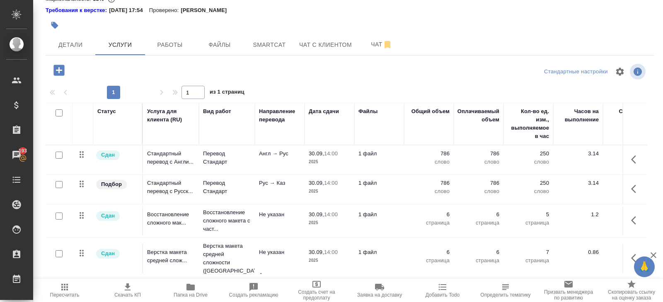
scroll to position [81, 0]
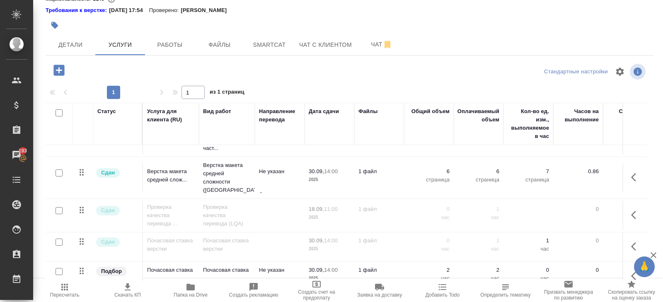
click at [637, 210] on button "button" at bounding box center [636, 215] width 20 height 20
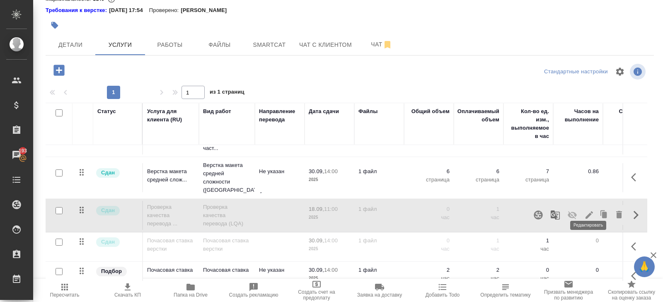
click at [588, 210] on icon "button" at bounding box center [589, 215] width 10 height 10
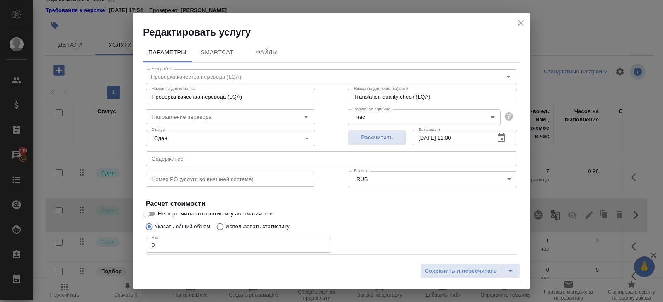
click at [501, 133] on icon "button" at bounding box center [501, 138] width 10 height 10
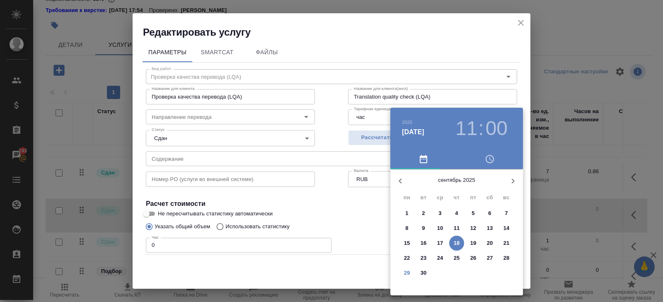
click at [426, 268] on button "30" at bounding box center [423, 272] width 15 height 15
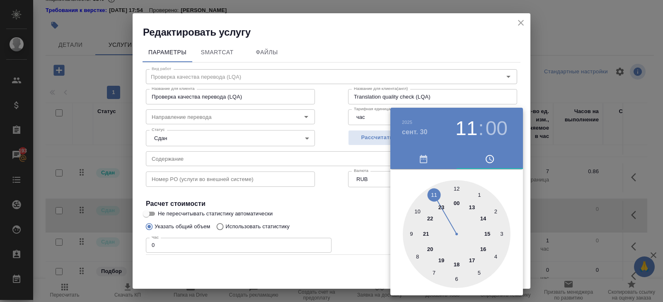
type input "30.09.2025 14:00"
click at [484, 217] on div at bounding box center [457, 234] width 108 height 108
click at [364, 214] on div at bounding box center [331, 151] width 663 height 302
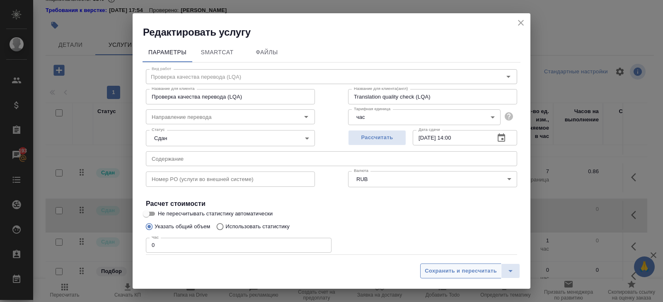
click at [422, 271] on button "Сохранить и пересчитать" at bounding box center [460, 270] width 81 height 15
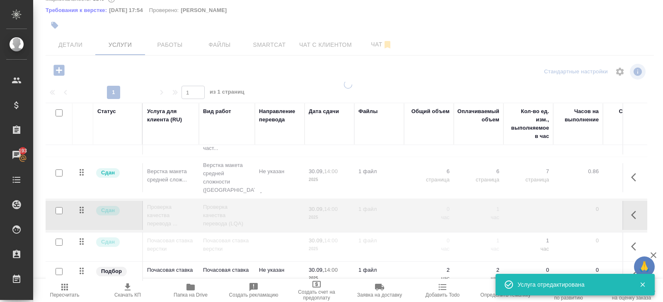
click at [174, 46] on div at bounding box center [347, 107] width 629 height 302
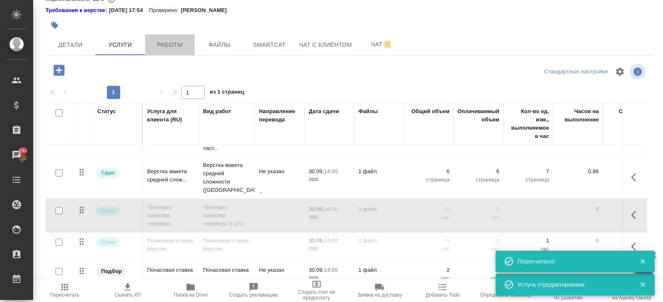
click at [174, 46] on span "Работы" at bounding box center [170, 45] width 40 height 10
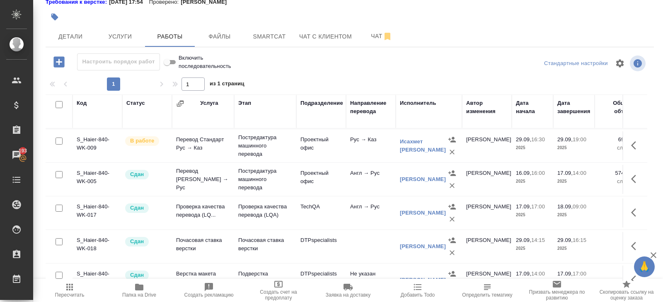
scroll to position [34, 0]
click at [637, 211] on icon "button" at bounding box center [636, 211] width 10 height 10
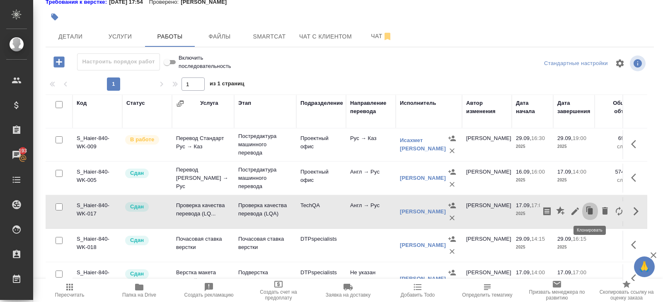
click at [590, 210] on icon "button" at bounding box center [590, 211] width 5 height 6
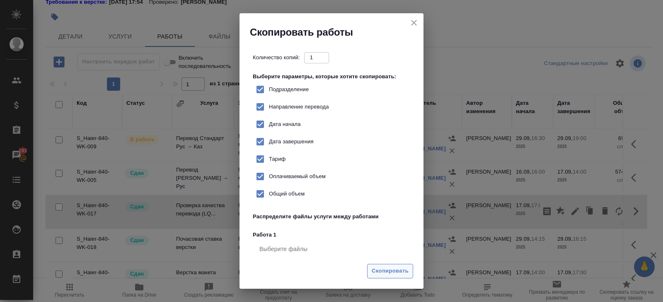
click at [400, 275] on span "Скопировать" at bounding box center [389, 271] width 37 height 10
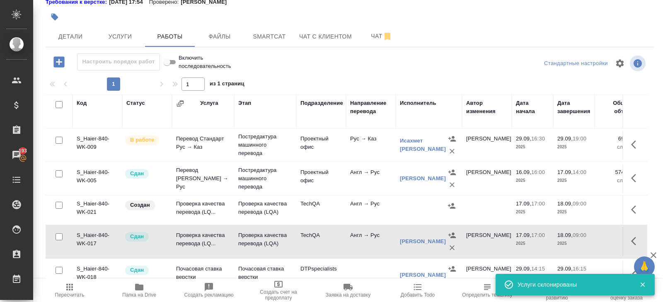
scroll to position [87, 0]
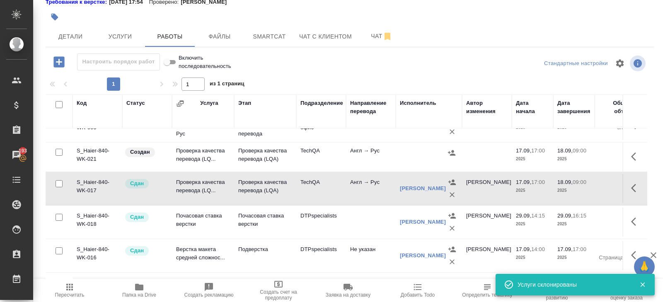
click at [632, 156] on icon "button" at bounding box center [633, 156] width 5 height 8
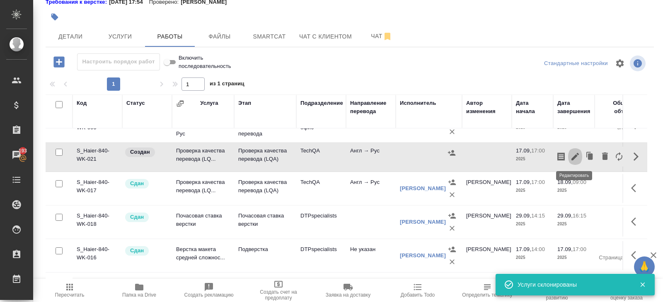
click at [577, 154] on icon "button" at bounding box center [575, 157] width 10 height 10
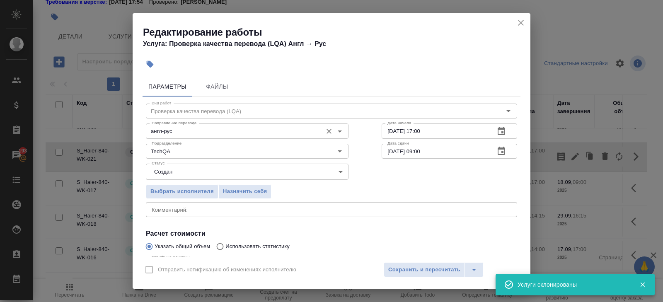
click at [177, 133] on input "англ-рус" at bounding box center [233, 131] width 170 height 10
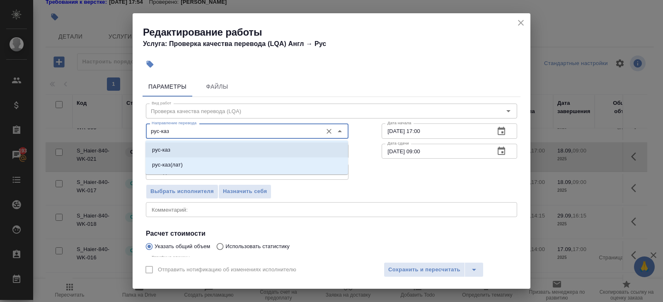
click at [170, 152] on p "рус-каз" at bounding box center [161, 150] width 18 height 8
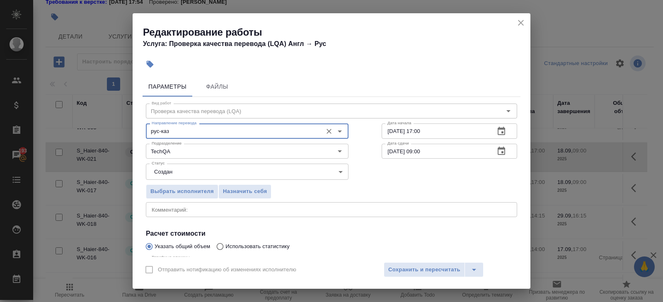
type input "рус-каз"
click at [170, 152] on input "TechQA" at bounding box center [233, 151] width 170 height 10
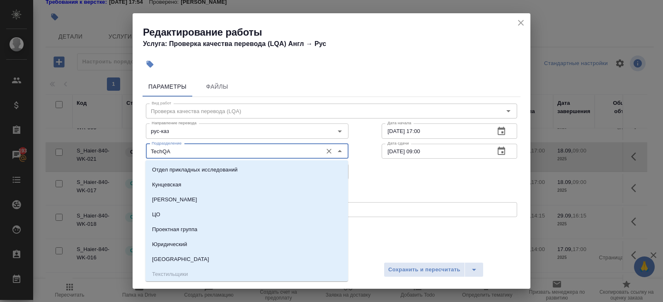
click at [170, 152] on input "TechQA" at bounding box center [233, 151] width 170 height 10
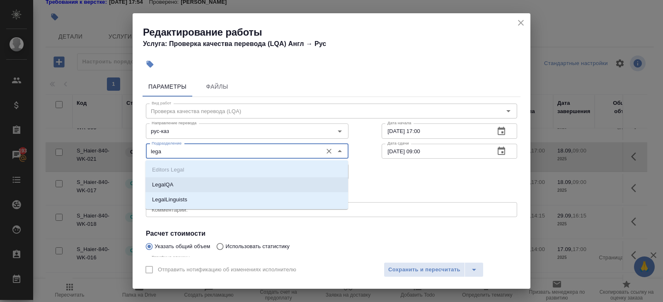
click at [157, 177] on ul "Editors Legal LegalQA LegalLinguists" at bounding box center [246, 191] width 203 height 45
click at [157, 177] on li "LegalQA" at bounding box center [246, 184] width 203 height 15
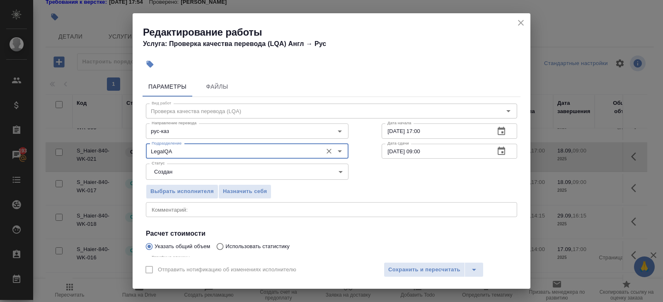
type input "LegalQA"
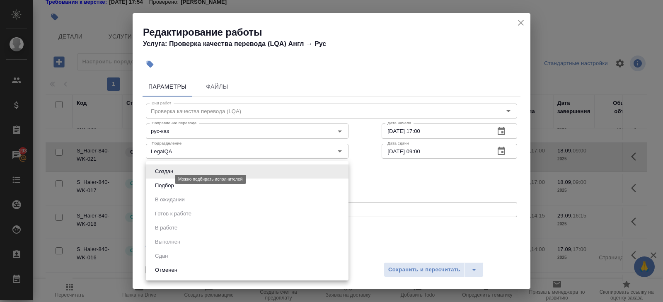
click at [158, 177] on body "🙏 .cls-1 fill:#fff; AWATERA Belyakova Yulia Клиенты Спецификации Заказы 193 Чат…" at bounding box center [331, 151] width 663 height 302
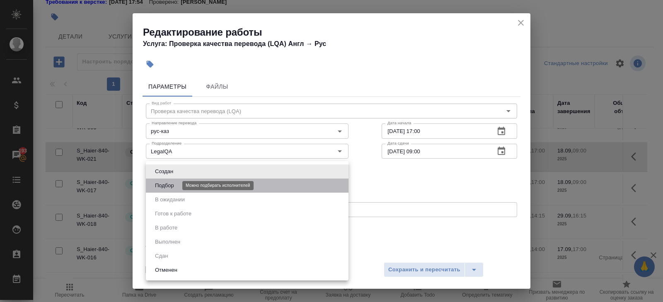
click at [159, 182] on button "Подбор" at bounding box center [164, 185] width 24 height 9
type input "recruiting"
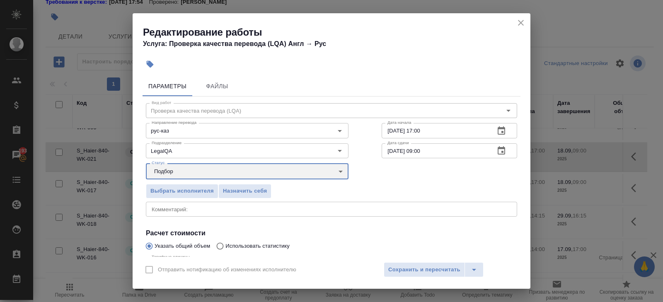
scroll to position [0, 0]
click at [499, 130] on icon "button" at bounding box center [501, 131] width 10 height 10
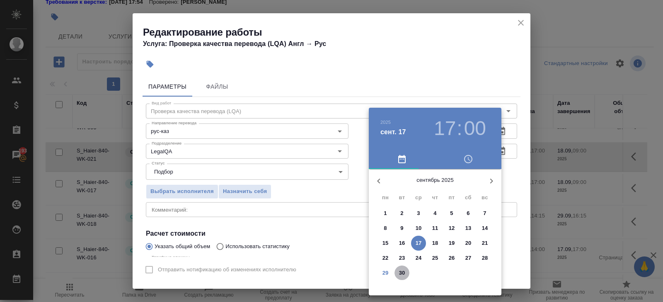
click at [400, 272] on p "30" at bounding box center [402, 273] width 6 height 8
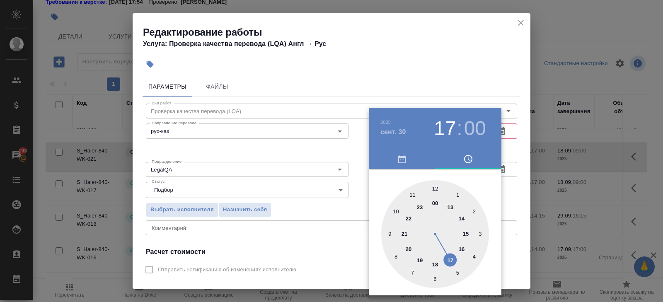
type input "30.09.2025 13:00"
click at [451, 208] on div at bounding box center [435, 234] width 108 height 108
click at [516, 151] on div at bounding box center [331, 151] width 663 height 302
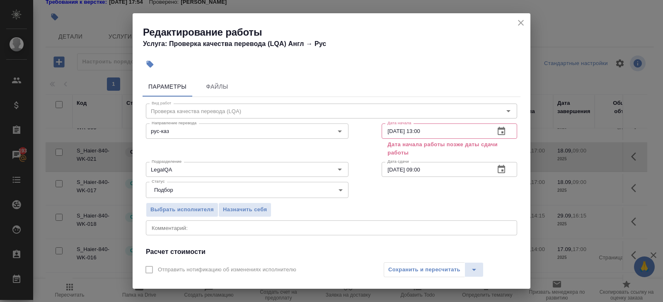
click at [503, 170] on icon "button" at bounding box center [500, 169] width 7 height 8
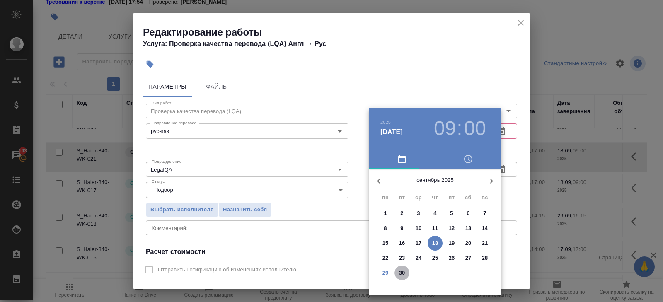
click at [399, 274] on p "30" at bounding box center [402, 273] width 6 height 8
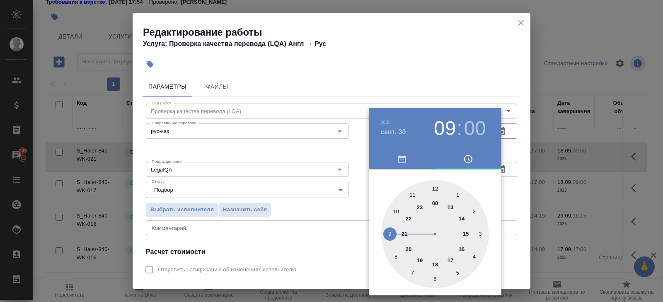
click at [448, 206] on div at bounding box center [435, 234] width 108 height 108
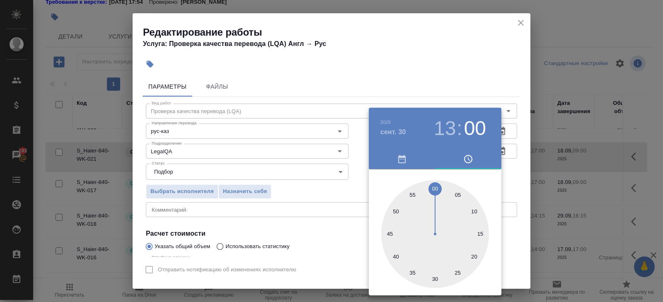
click at [433, 283] on div at bounding box center [435, 234] width 108 height 108
type input "30.09.2025 13:30"
click at [462, 104] on div at bounding box center [331, 151] width 663 height 302
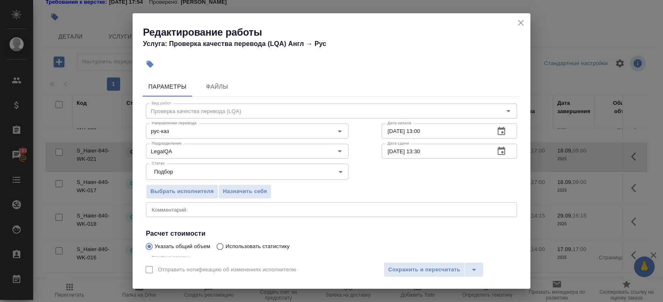
scroll to position [88, 0]
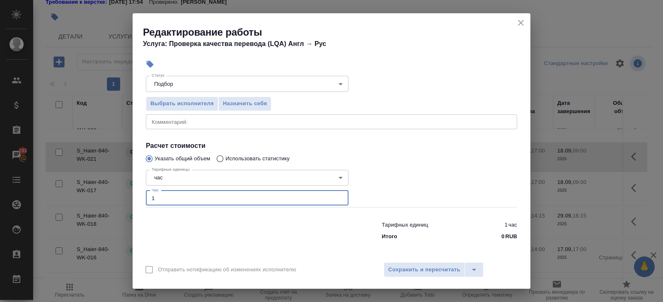
click at [175, 195] on input "1" at bounding box center [247, 197] width 203 height 15
type input "0"
type input "0.5"
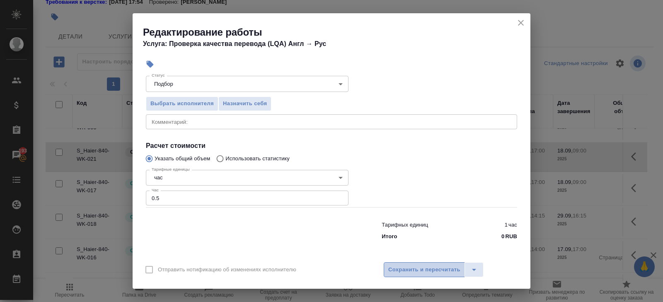
click at [399, 272] on span "Сохранить и пересчитать" at bounding box center [424, 270] width 72 height 10
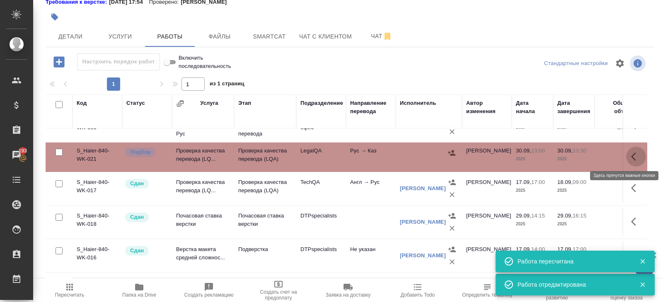
click at [639, 153] on icon "button" at bounding box center [636, 157] width 10 height 10
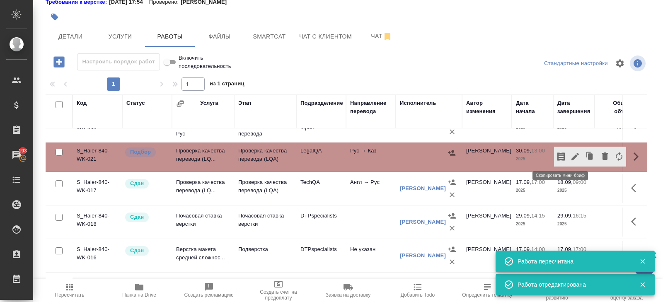
click at [560, 157] on icon "button" at bounding box center [561, 157] width 10 height 10
click at [67, 290] on icon "button" at bounding box center [70, 287] width 10 height 10
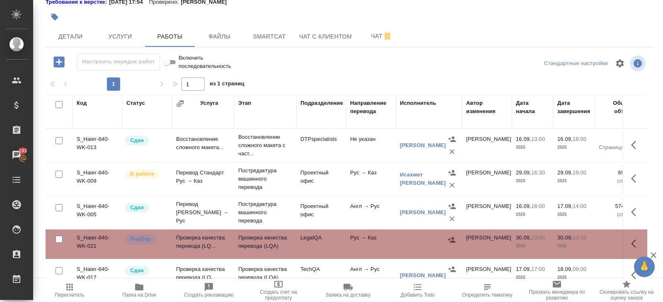
scroll to position [110, 0]
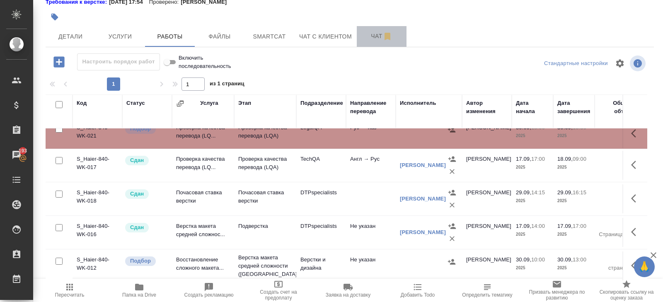
click at [368, 42] on button "Чат" at bounding box center [382, 36] width 50 height 21
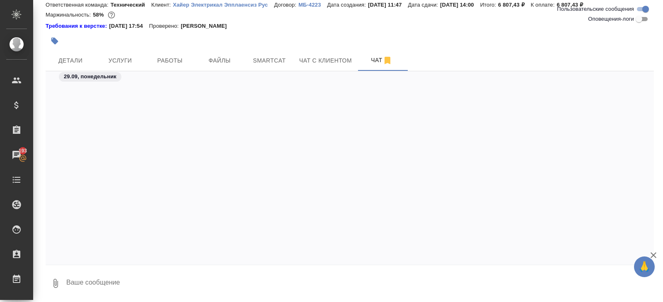
scroll to position [2311, 0]
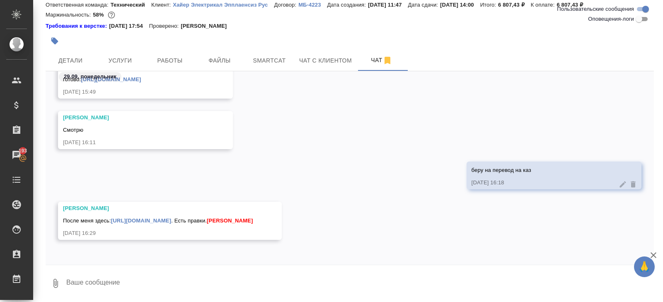
click at [136, 277] on textarea at bounding box center [359, 283] width 588 height 28
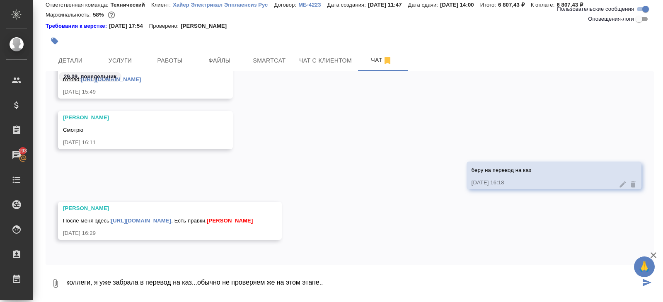
type textarea "коллеги, я уже забрала в перевод на каз...обычно не проверяем же на этом этапе.."
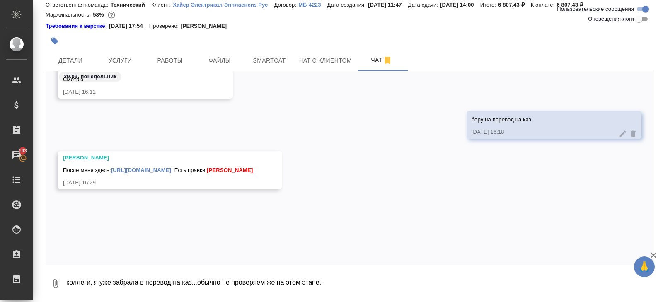
scroll to position [2351, 0]
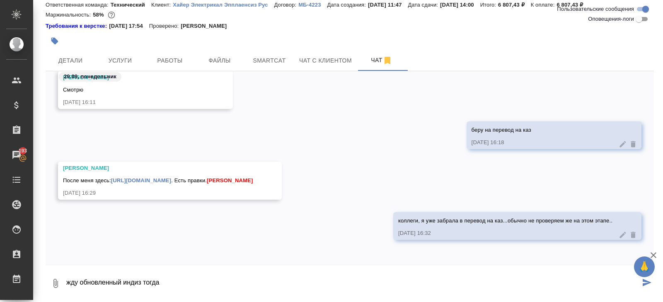
type textarea "жду обновленный индиз тогда"
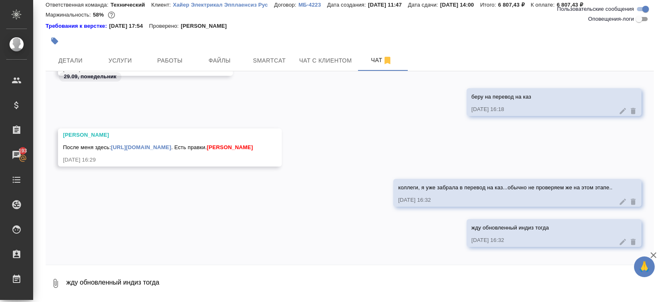
scroll to position [2391, 0]
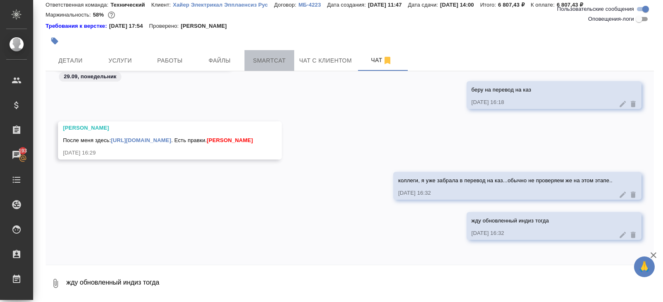
click at [268, 65] on span "Smartcat" at bounding box center [269, 60] width 40 height 10
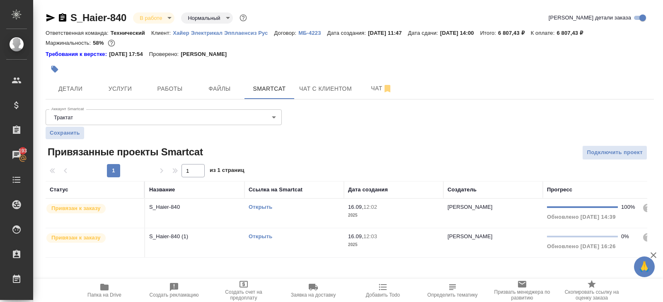
click at [258, 237] on link "Открыть" at bounding box center [260, 236] width 24 height 6
click at [373, 97] on button "Чат" at bounding box center [382, 88] width 50 height 21
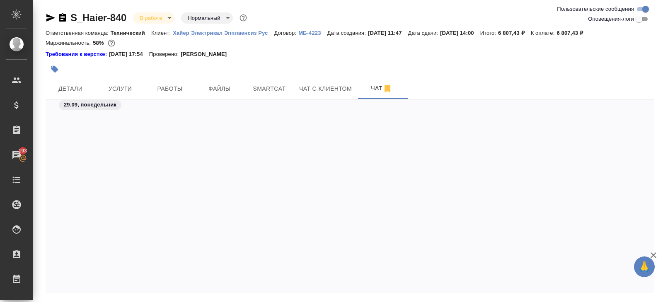
scroll to position [2358, 0]
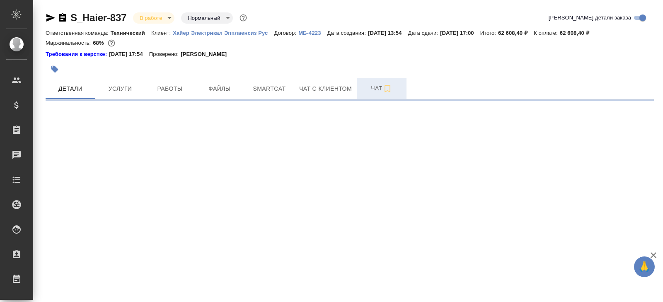
select select "RU"
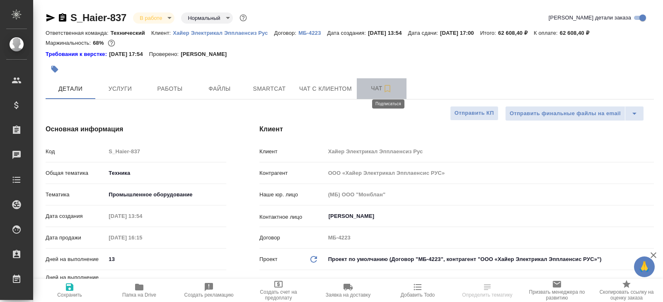
click at [386, 89] on icon "button" at bounding box center [387, 88] width 6 height 7
type textarea "x"
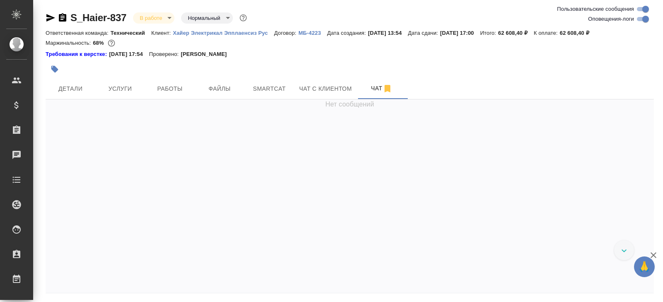
click at [629, 25] on div "S_Haier-837 В работе inProgress Нормальный normal" at bounding box center [350, 19] width 608 height 17
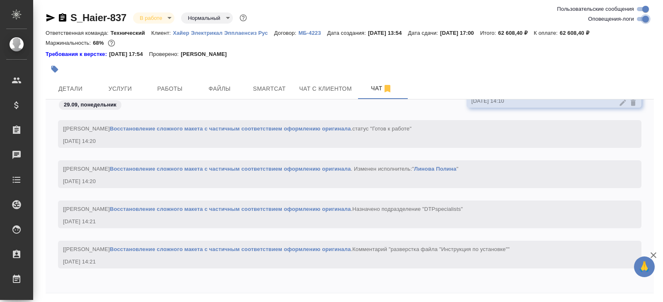
click at [639, 21] on input "Оповещения-логи" at bounding box center [645, 19] width 30 height 10
checkbox input "false"
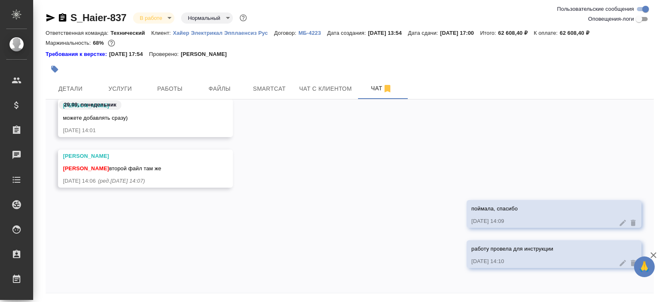
scroll to position [28, 0]
